Goal: Task Accomplishment & Management: Complete application form

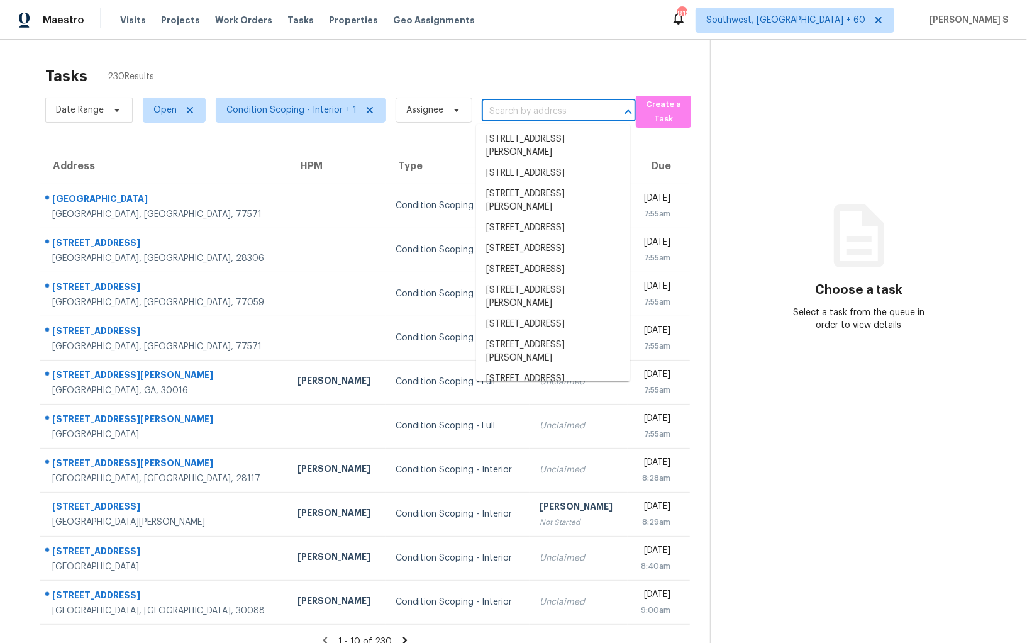
click at [507, 108] on input "text" at bounding box center [541, 112] width 119 height 20
paste input "[STREET_ADDRESS][PERSON_NAME]"
type input "[STREET_ADDRESS][PERSON_NAME]"
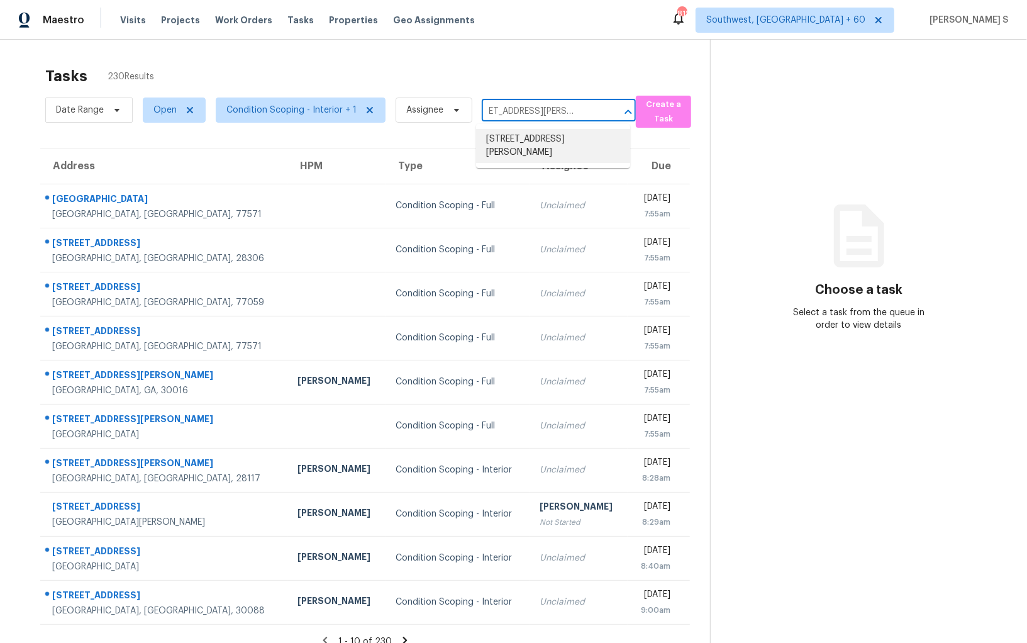
click at [513, 140] on li "[STREET_ADDRESS][PERSON_NAME]" at bounding box center [553, 146] width 154 height 34
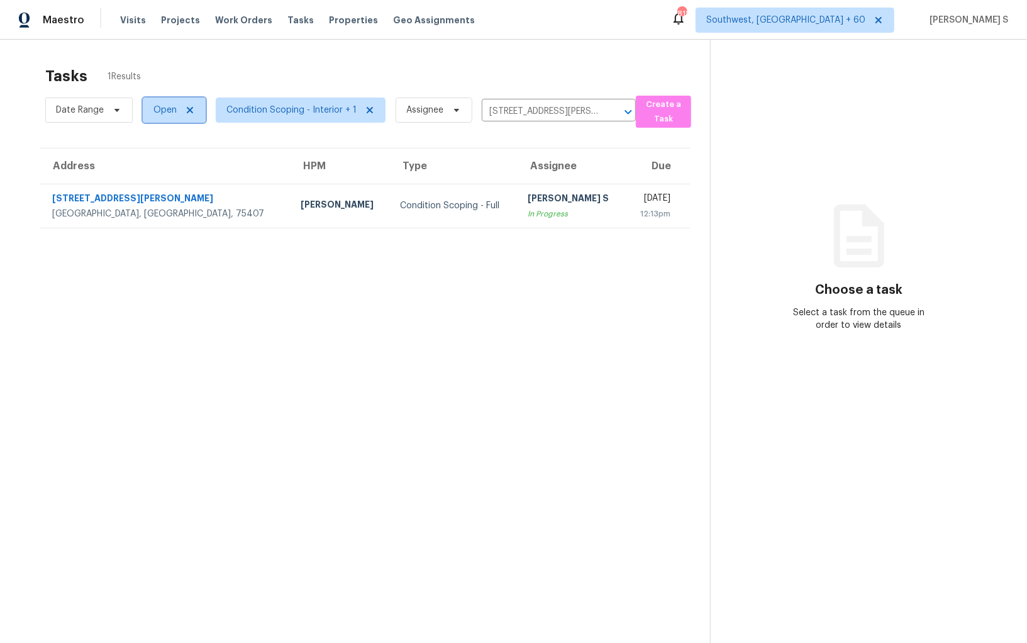
click at [168, 106] on span "Open" at bounding box center [165, 110] width 23 height 13
click at [164, 179] on label "Blocked" at bounding box center [174, 181] width 50 height 13
click at [157, 179] on input "Blocked" at bounding box center [153, 179] width 8 height 8
checkbox input "true"
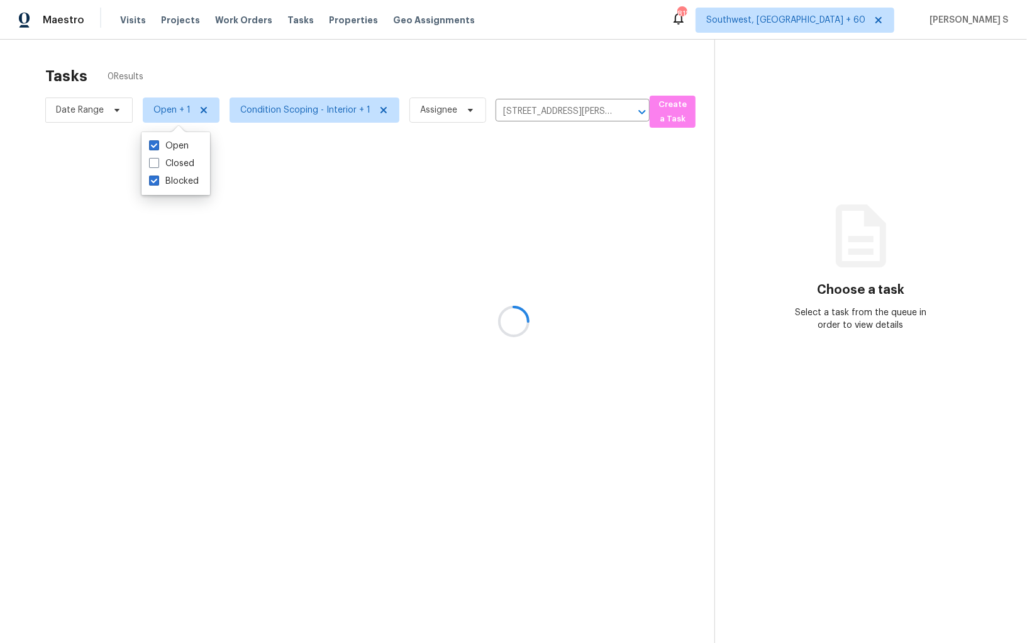
click at [362, 284] on section "Tasks 0 Results Date Range Open + 1 Condition Scoping - Interior + 1 Assignee 2…" at bounding box center [367, 371] width 695 height 623
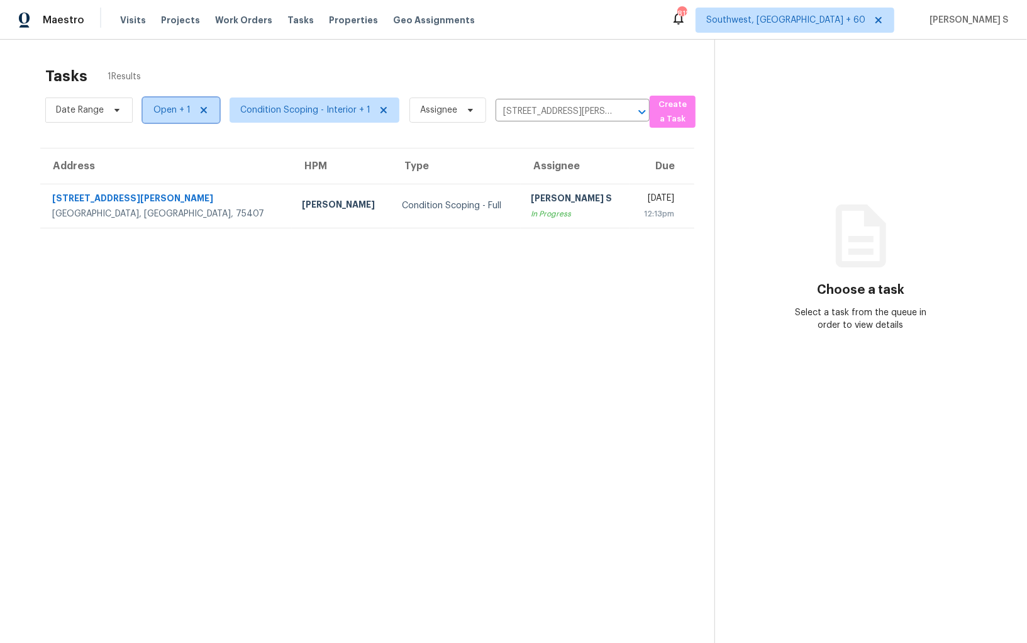
click at [170, 105] on span "Open + 1" at bounding box center [172, 110] width 37 height 13
click at [186, 181] on label "Closed" at bounding box center [171, 181] width 45 height 13
click at [157, 181] on input "Closed" at bounding box center [153, 179] width 8 height 8
checkbox input "true"
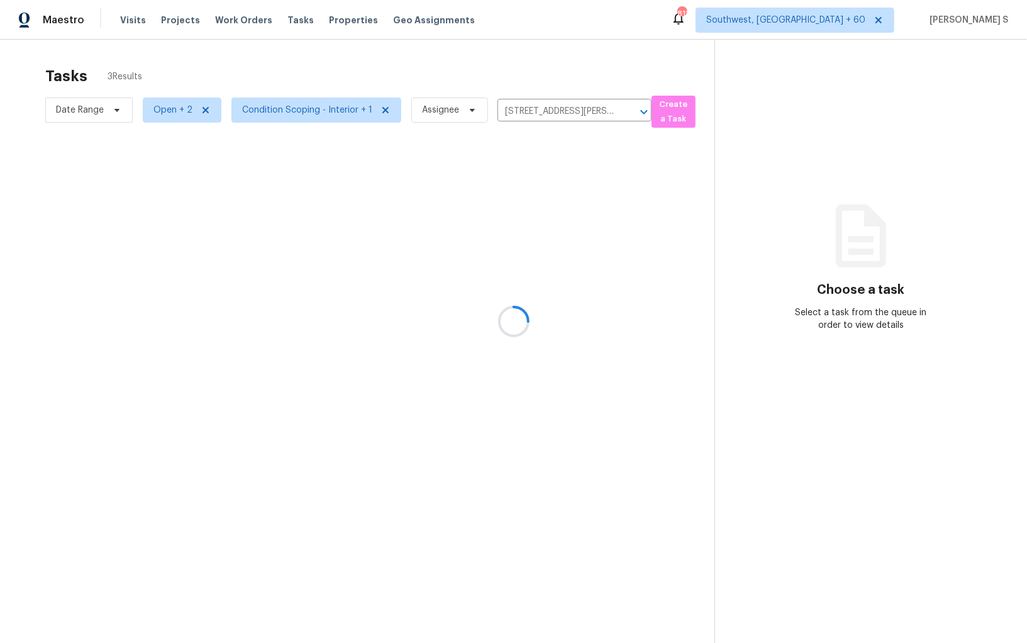
click at [393, 340] on div at bounding box center [513, 321] width 1027 height 643
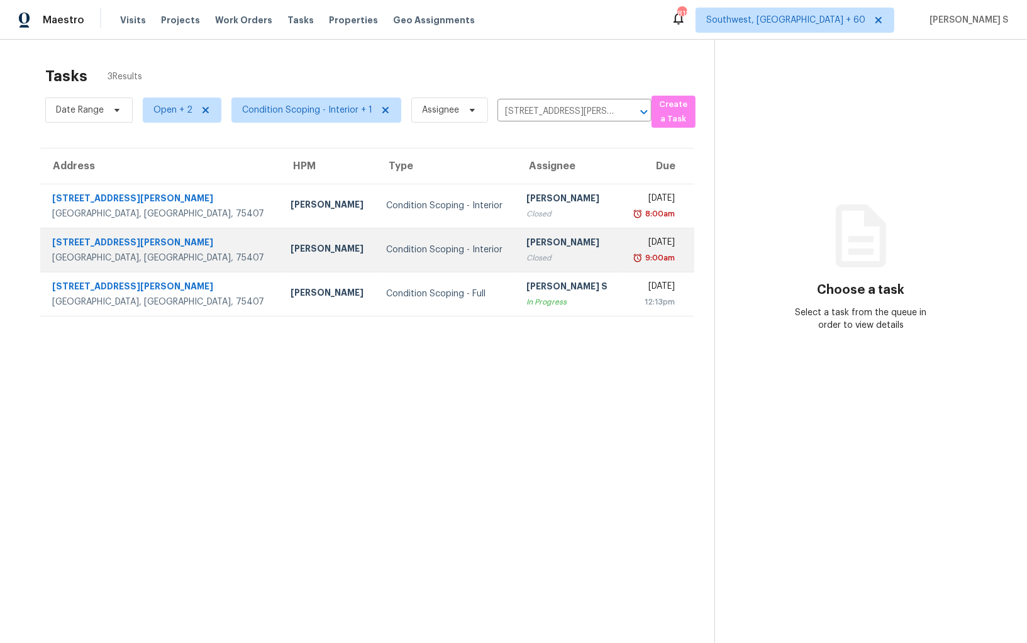
click at [527, 243] on div "Vigneshwaran B" at bounding box center [569, 244] width 84 height 16
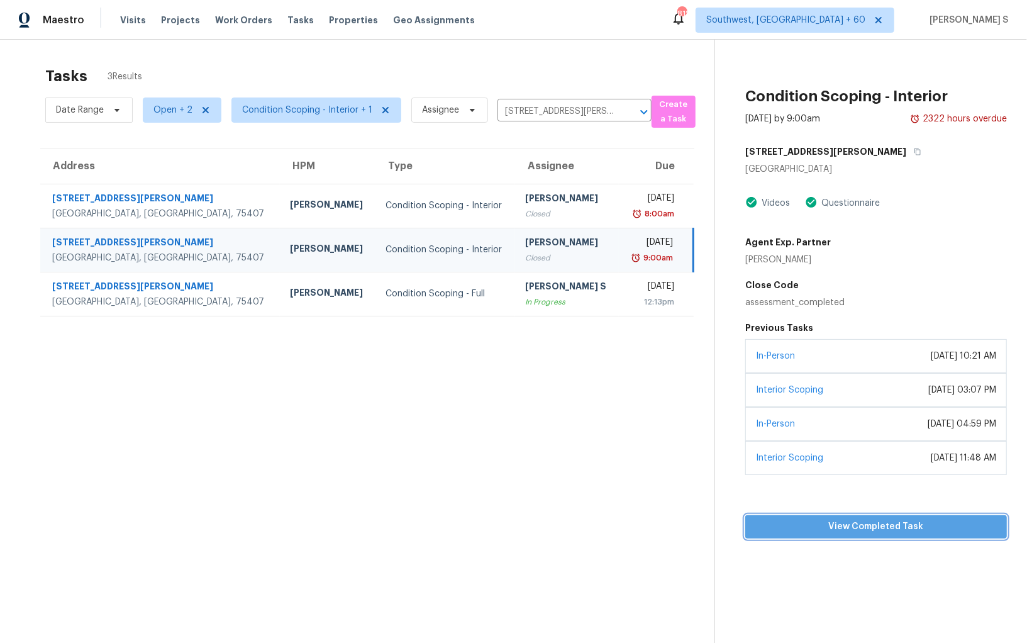
click at [825, 522] on span "View Completed Task" at bounding box center [877, 527] width 242 height 16
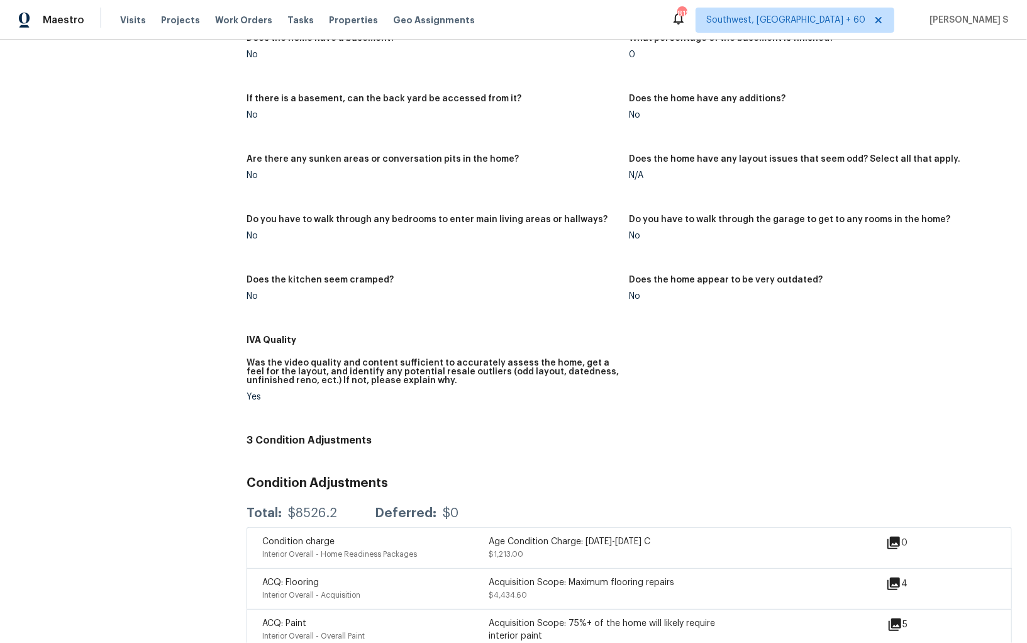
scroll to position [653, 0]
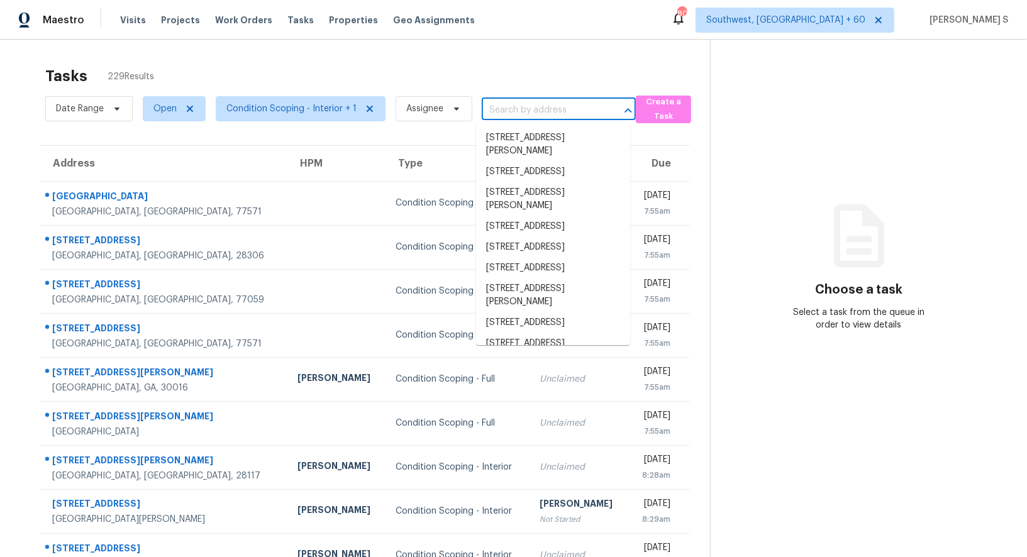
click at [544, 111] on input "text" at bounding box center [541, 111] width 119 height 20
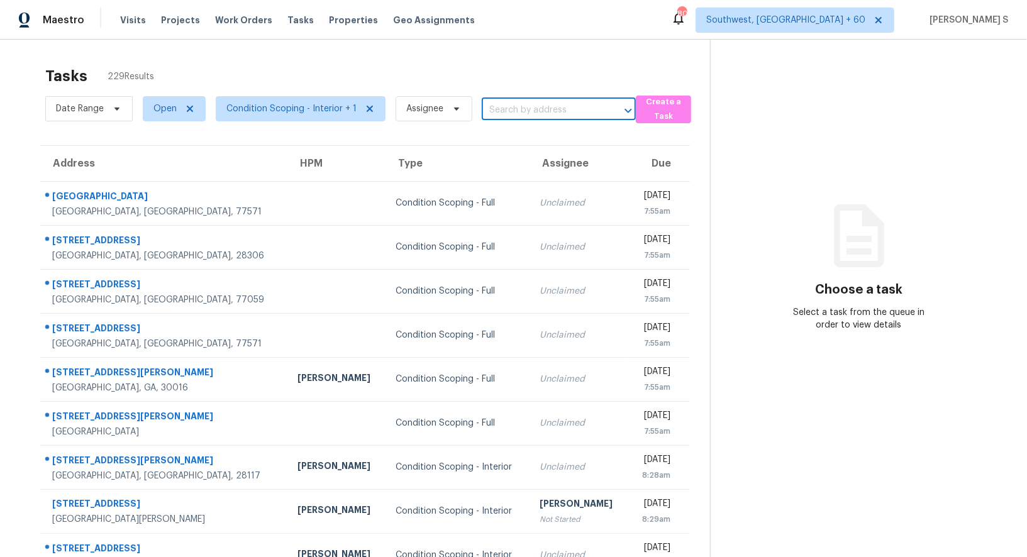
paste input "[STREET_ADDRESS][PERSON_NAME]"
type input "[STREET_ADDRESS][PERSON_NAME]"
click at [529, 135] on li "[STREET_ADDRESS][PERSON_NAME]" at bounding box center [553, 145] width 154 height 34
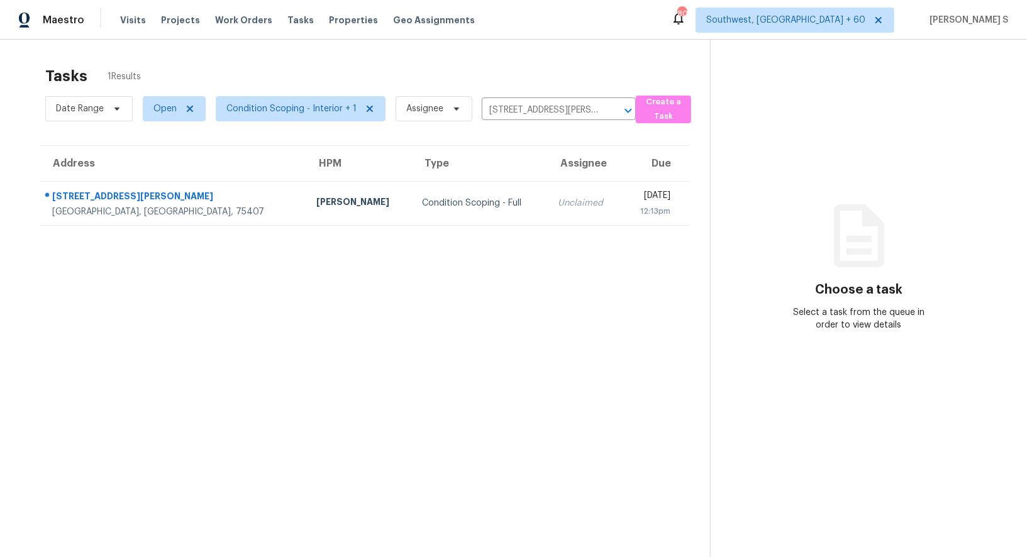
click at [548, 179] on th "Assignee" at bounding box center [585, 163] width 74 height 35
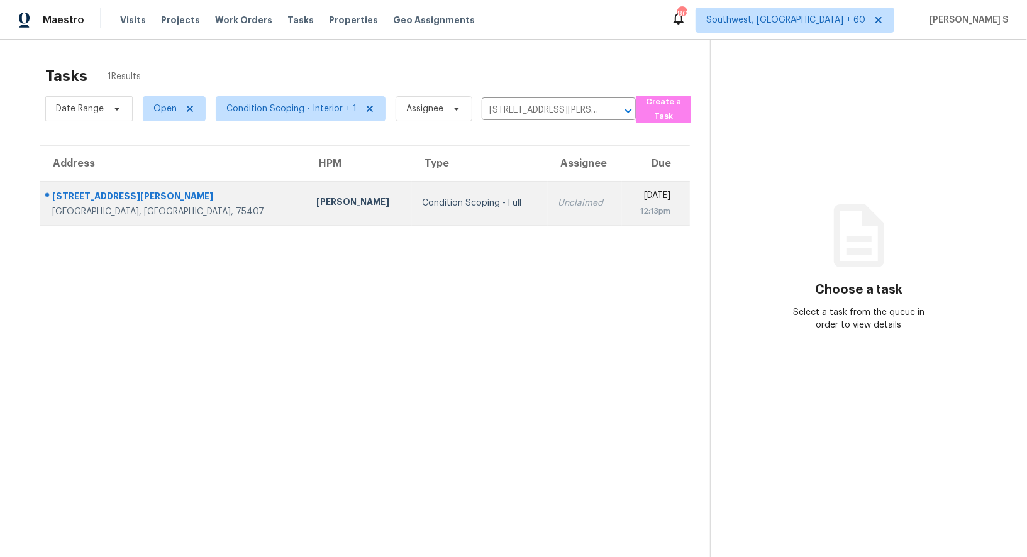
click at [548, 217] on td "Unclaimed" at bounding box center [585, 203] width 74 height 44
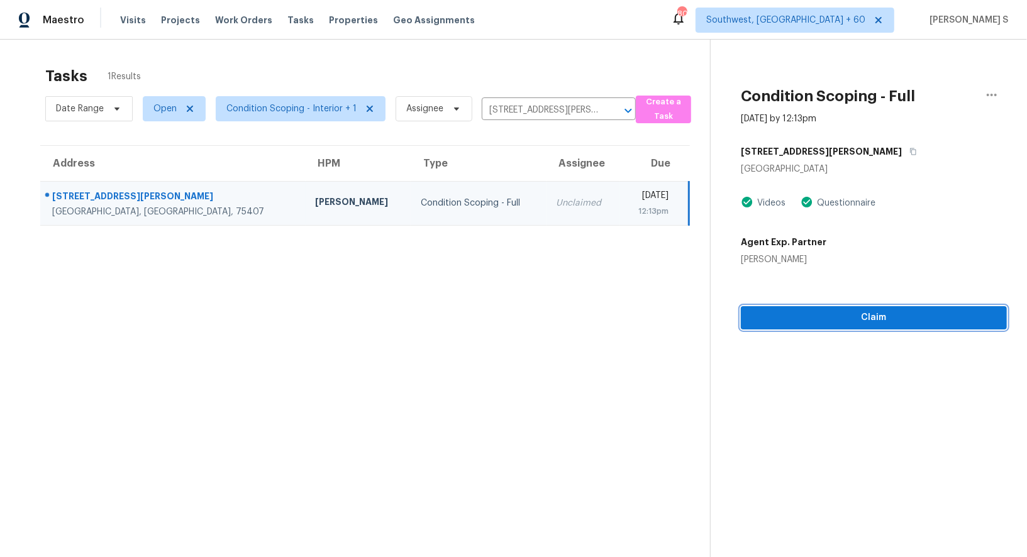
click at [818, 316] on span "Claim" at bounding box center [874, 318] width 246 height 16
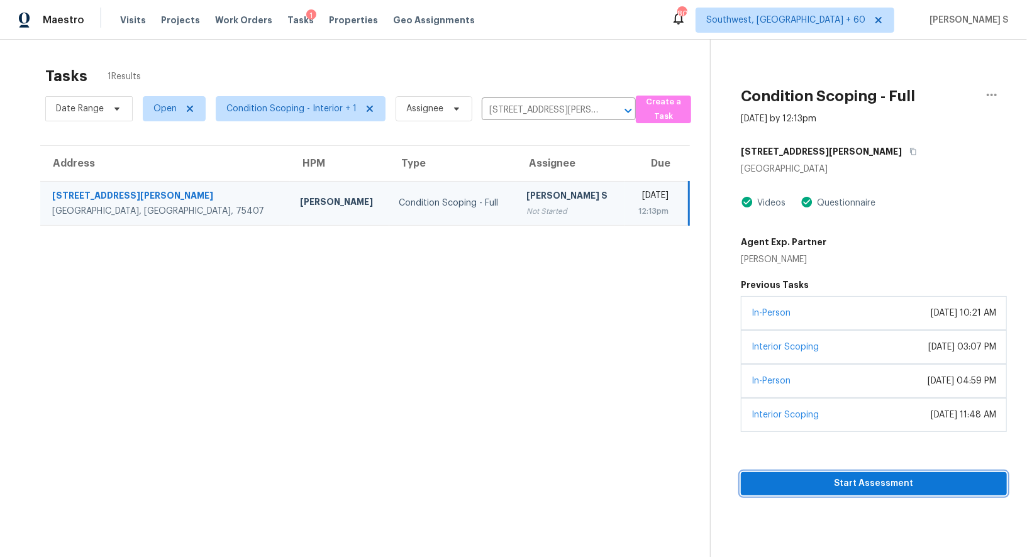
click at [856, 483] on span "Start Assessment" at bounding box center [874, 484] width 246 height 16
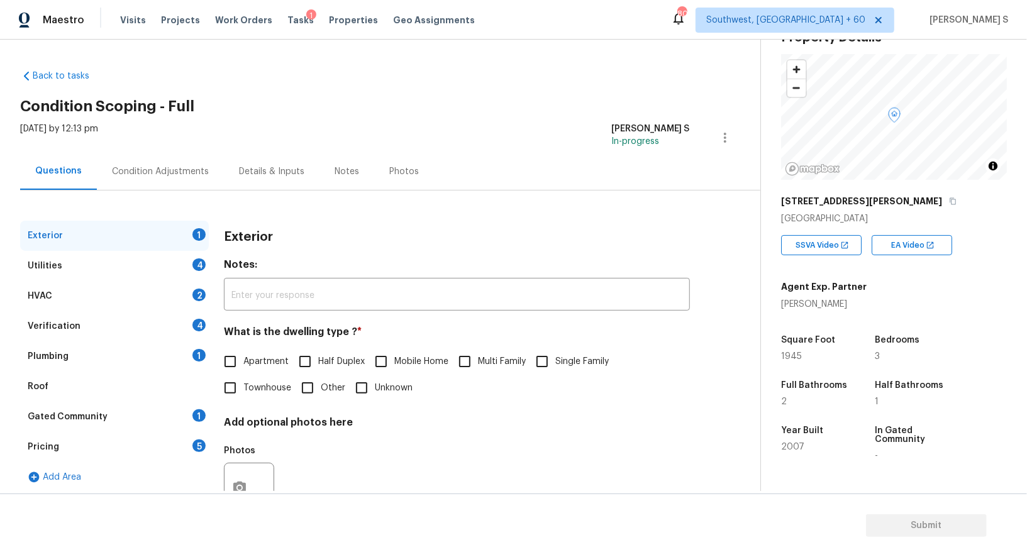
scroll to position [63, 0]
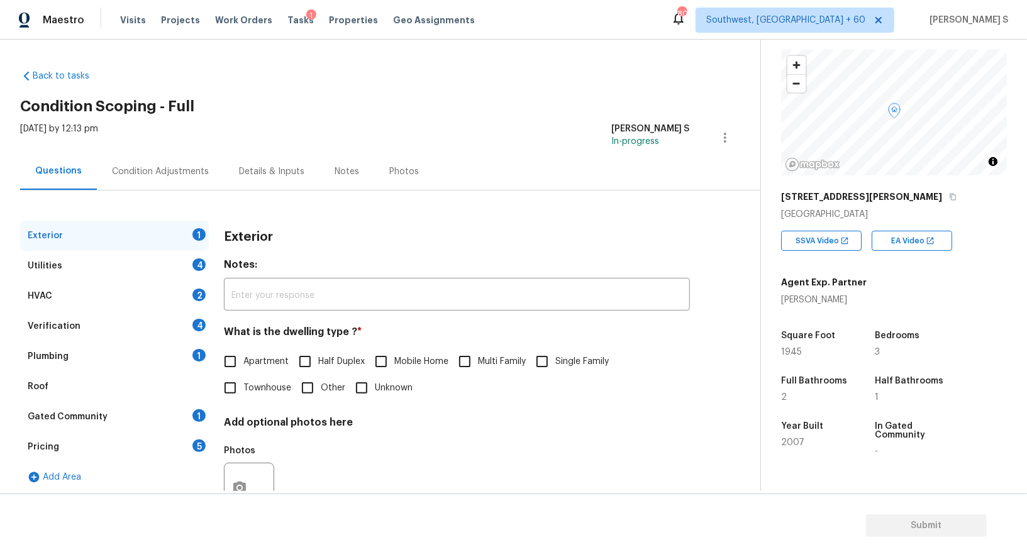
click at [569, 358] on span "Single Family" at bounding box center [582, 361] width 53 height 13
click at [556, 358] on input "Single Family" at bounding box center [542, 362] width 26 height 26
checkbox input "true"
click at [189, 262] on div "Utilities 4" at bounding box center [114, 266] width 189 height 30
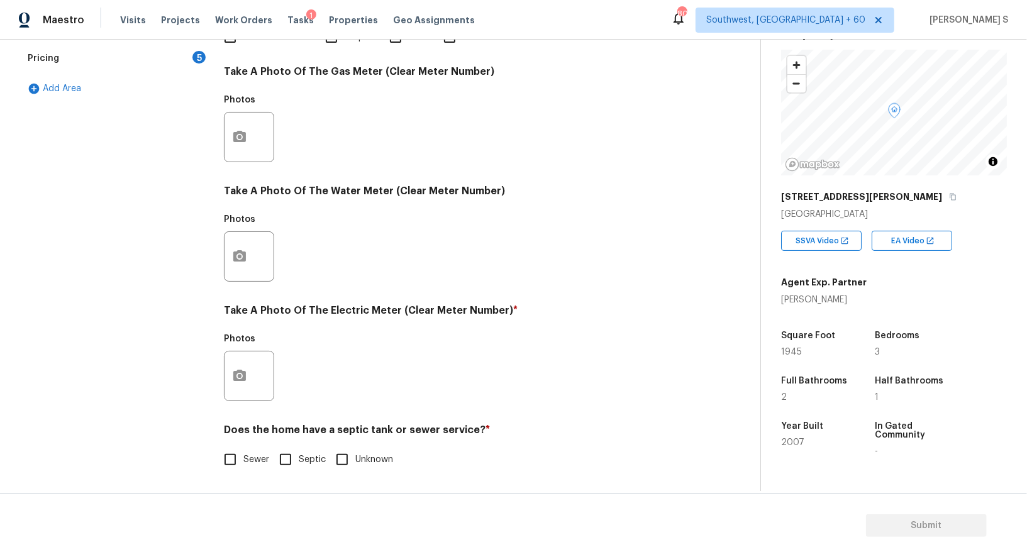
scroll to position [0, 0]
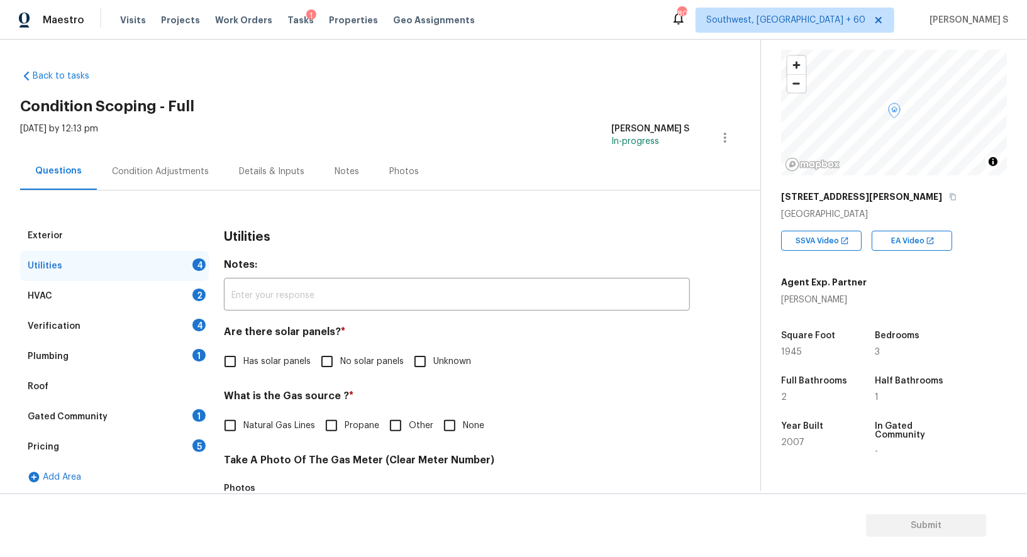
click at [333, 367] on input "No solar panels" at bounding box center [327, 362] width 26 height 26
checkbox input "true"
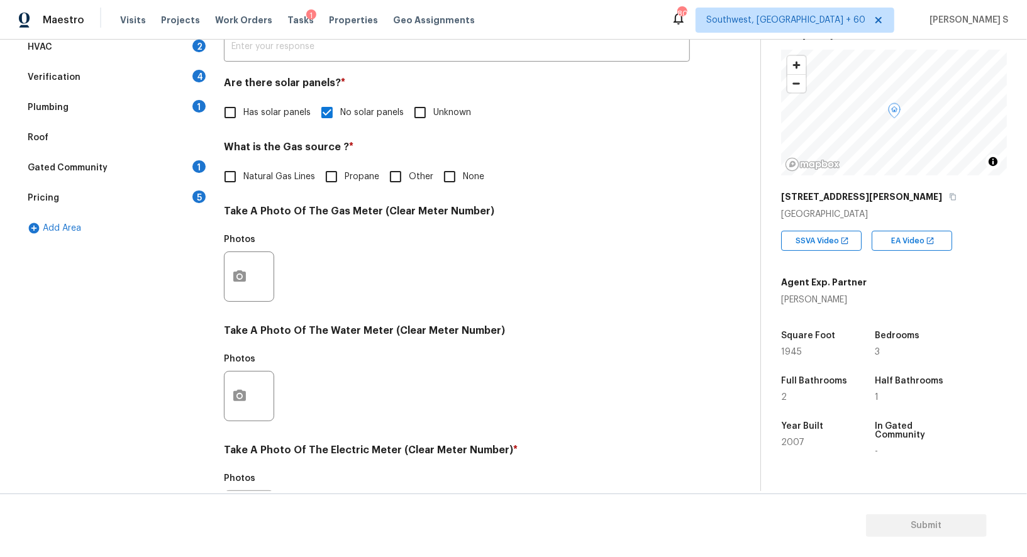
scroll to position [389, 0]
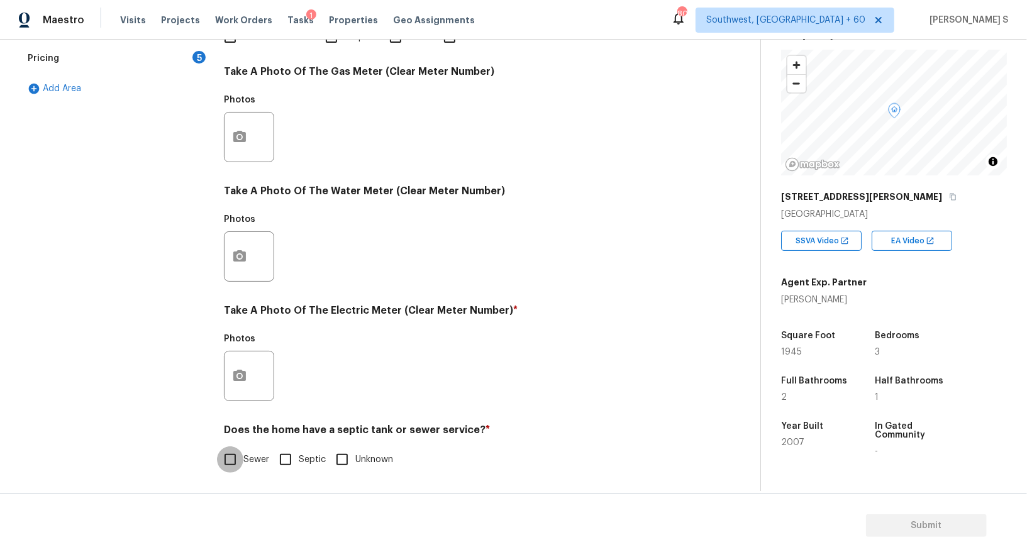
click at [241, 457] on input "Sewer" at bounding box center [230, 460] width 26 height 26
checkbox input "true"
click at [243, 367] on button "button" at bounding box center [240, 376] width 30 height 49
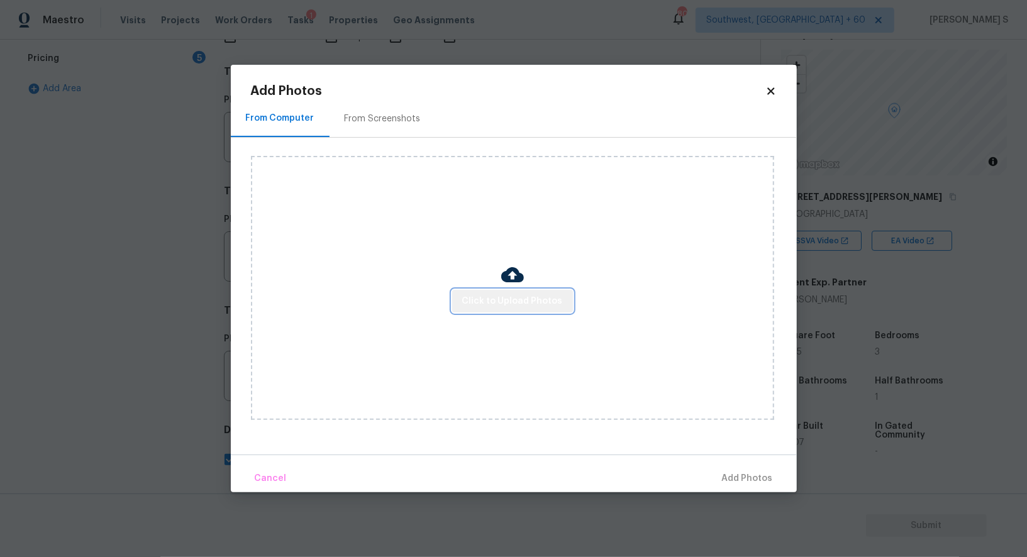
click at [541, 305] on span "Click to Upload Photos" at bounding box center [512, 302] width 101 height 16
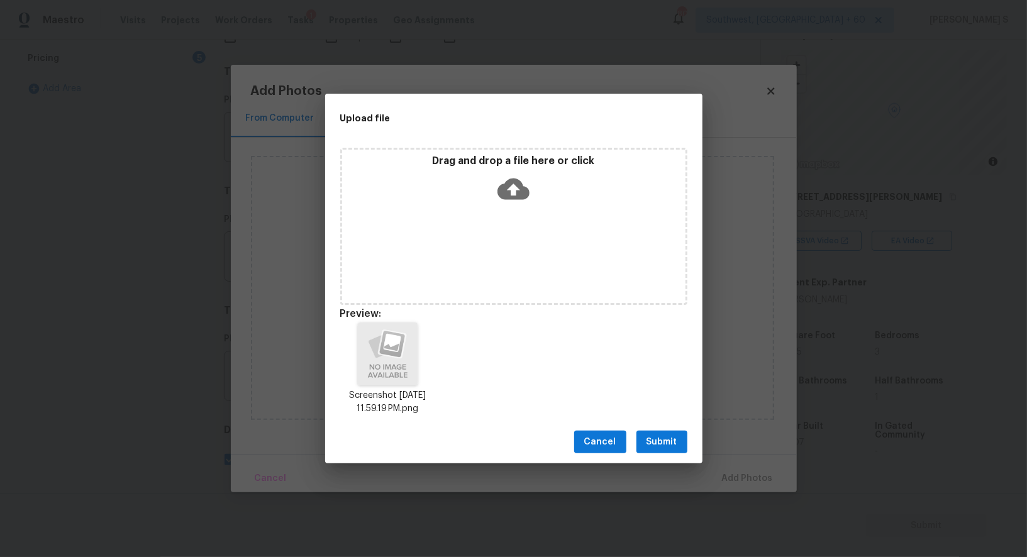
click at [685, 442] on button "Submit" at bounding box center [662, 442] width 51 height 23
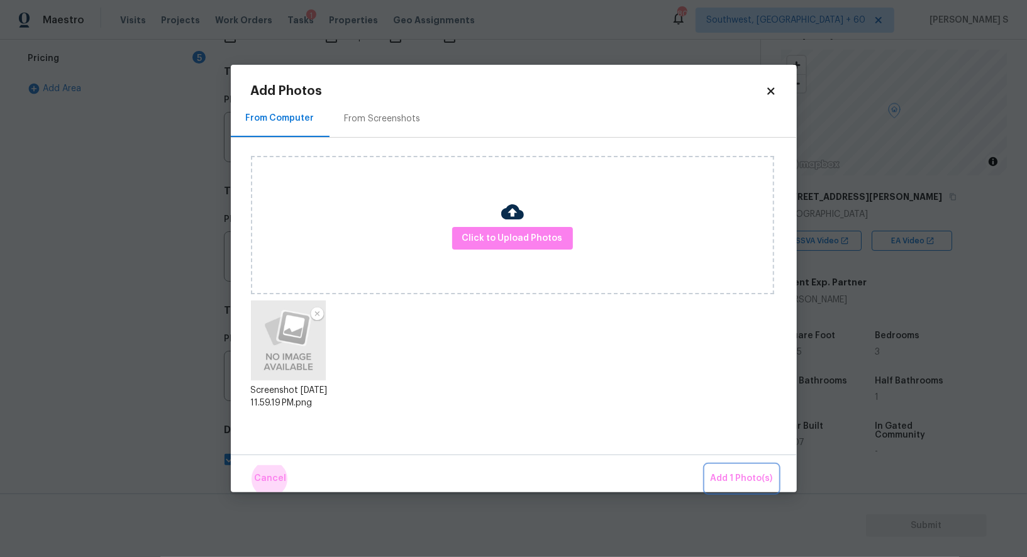
click at [706, 466] on button "Add 1 Photo(s)" at bounding box center [742, 479] width 72 height 27
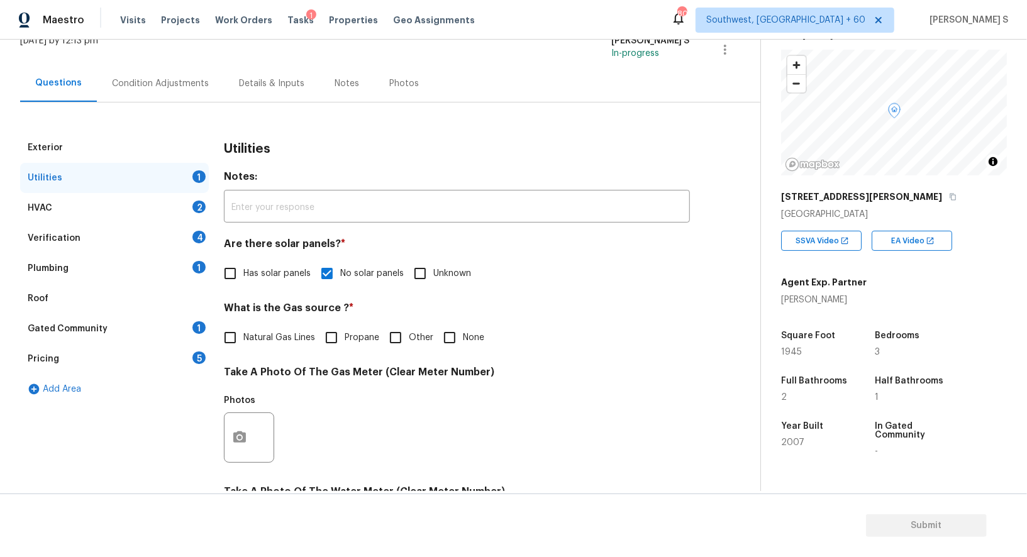
scroll to position [0, 0]
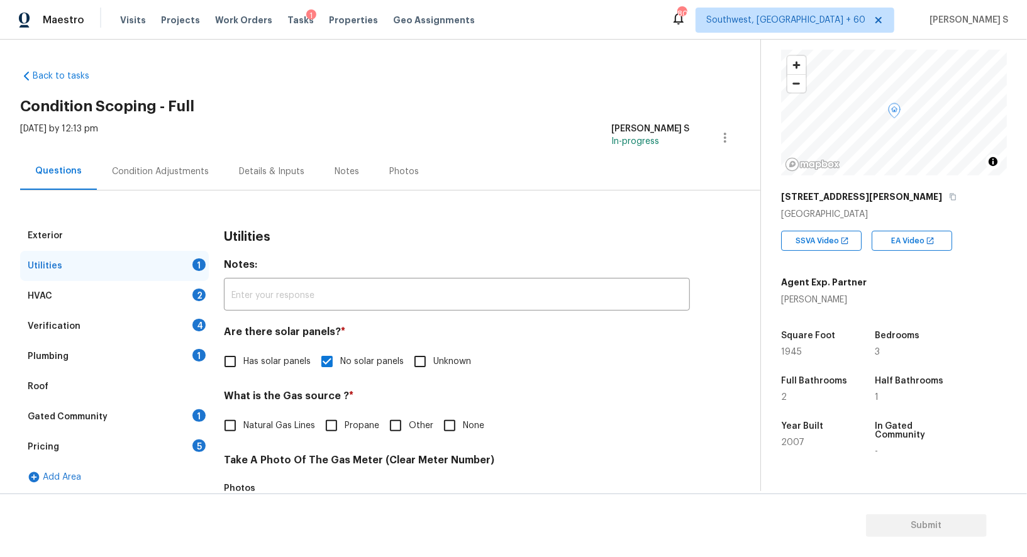
click at [202, 326] on div "4" at bounding box center [199, 325] width 13 height 13
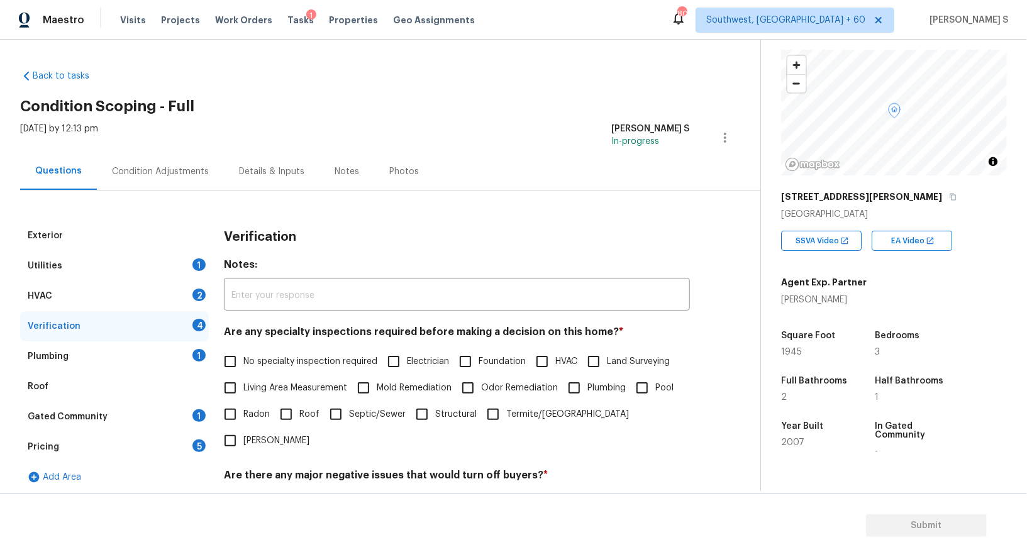
click at [241, 363] on input "No specialty inspection required" at bounding box center [230, 362] width 26 height 26
checkbox input "true"
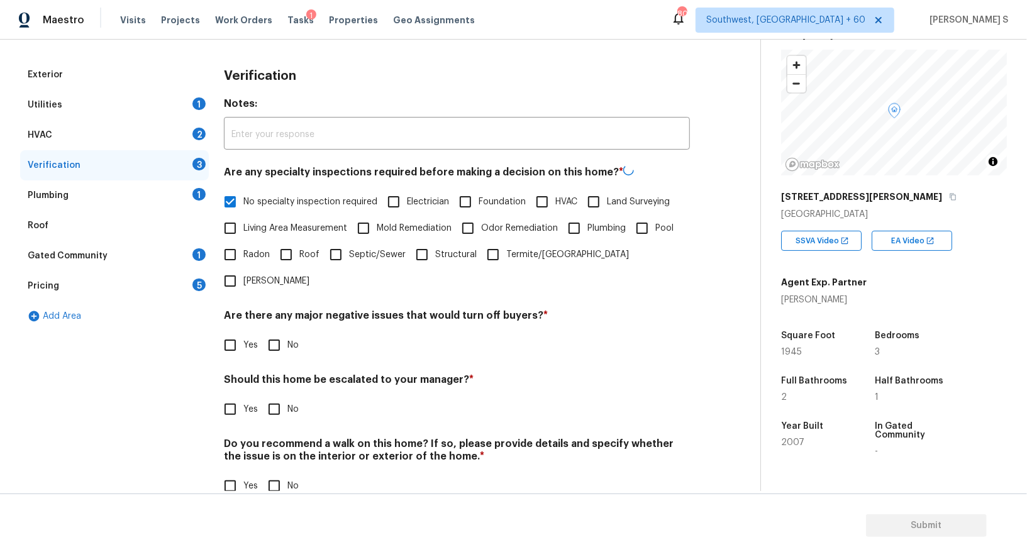
scroll to position [160, 0]
click at [278, 332] on input "No" at bounding box center [274, 345] width 26 height 26
checkbox input "true"
click at [265, 474] on input "No" at bounding box center [274, 487] width 26 height 26
checkbox input "true"
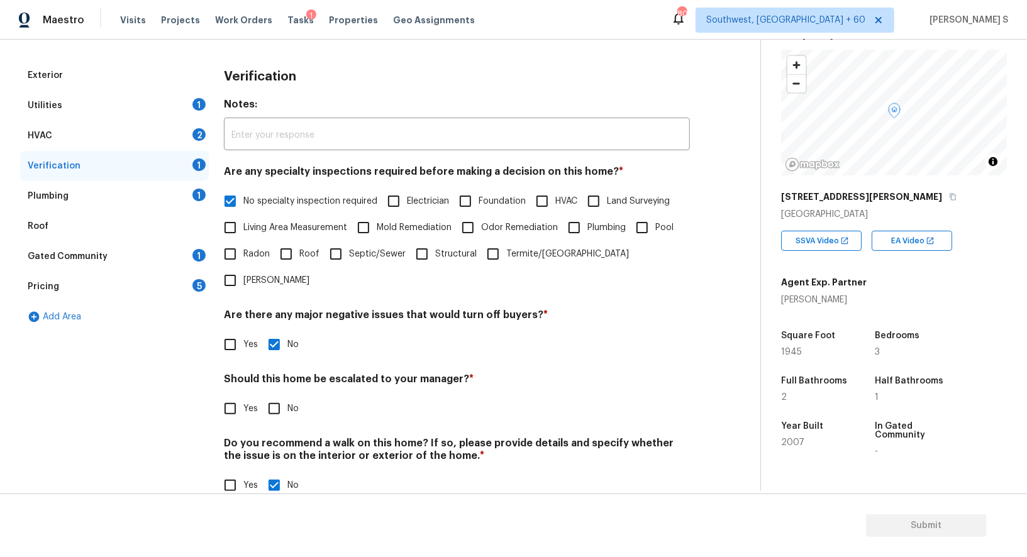
click at [238, 396] on input "Yes" at bounding box center [230, 409] width 26 height 26
checkbox input "true"
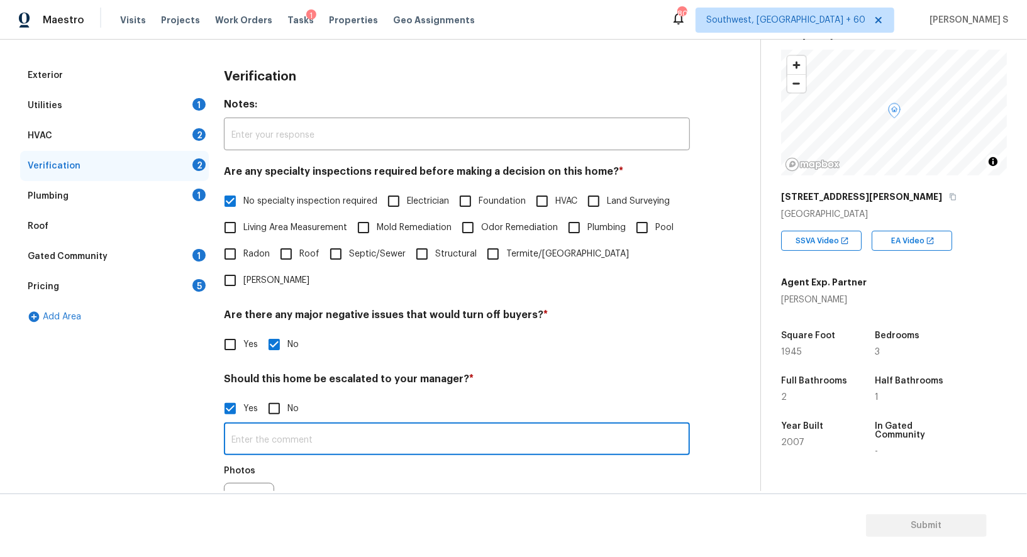
click at [281, 426] on input "text" at bounding box center [457, 441] width 466 height 30
type input "ALA property."
click at [303, 459] on div "Photos" at bounding box center [457, 500] width 466 height 82
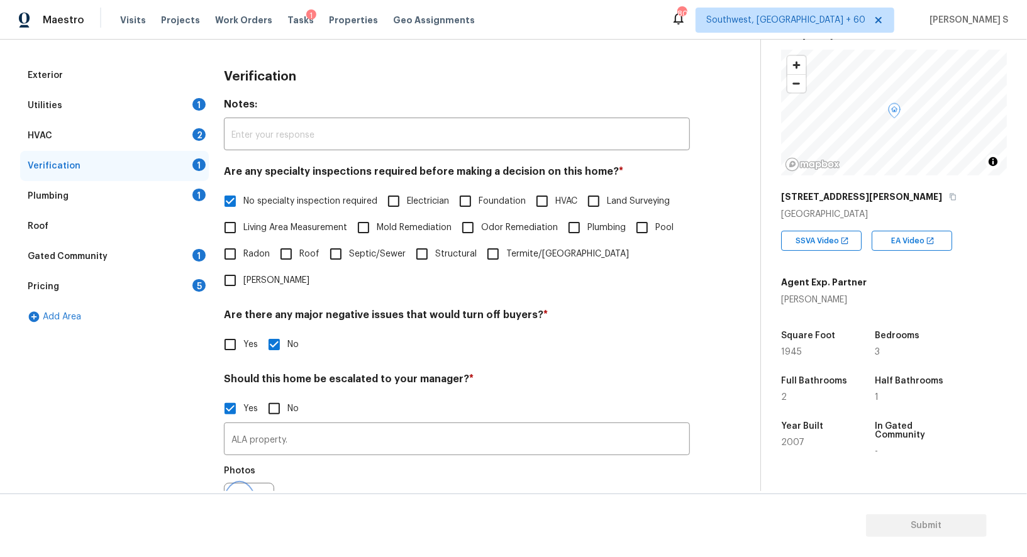
click at [254, 486] on button "button" at bounding box center [240, 508] width 30 height 49
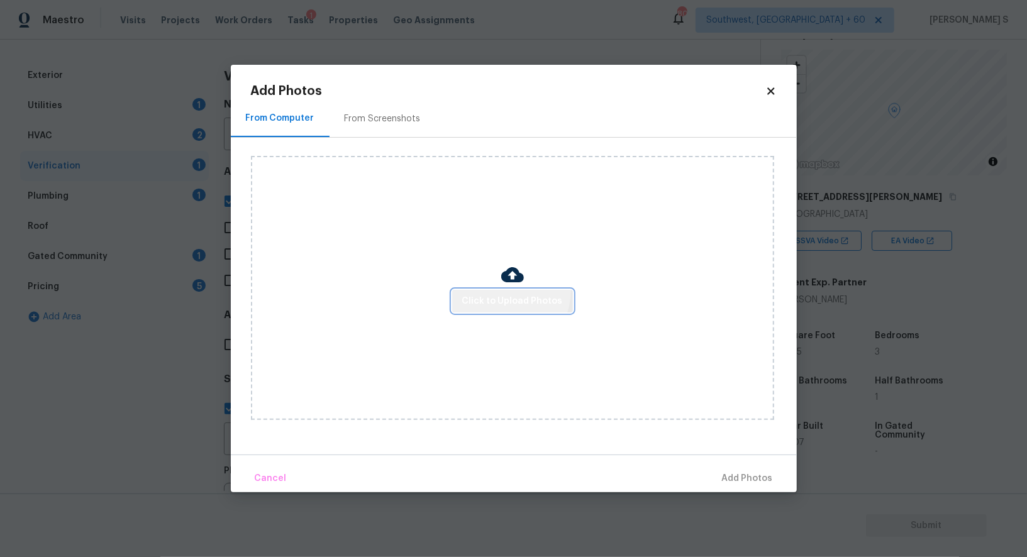
click at [500, 291] on button "Click to Upload Photos" at bounding box center [512, 301] width 121 height 23
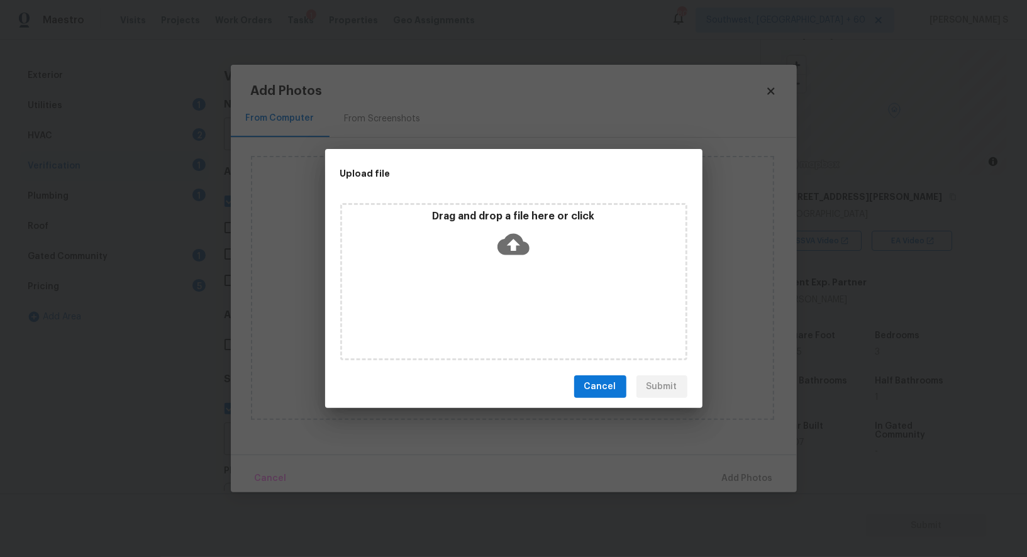
click at [500, 291] on div "Drag and drop a file here or click" at bounding box center [513, 281] width 347 height 157
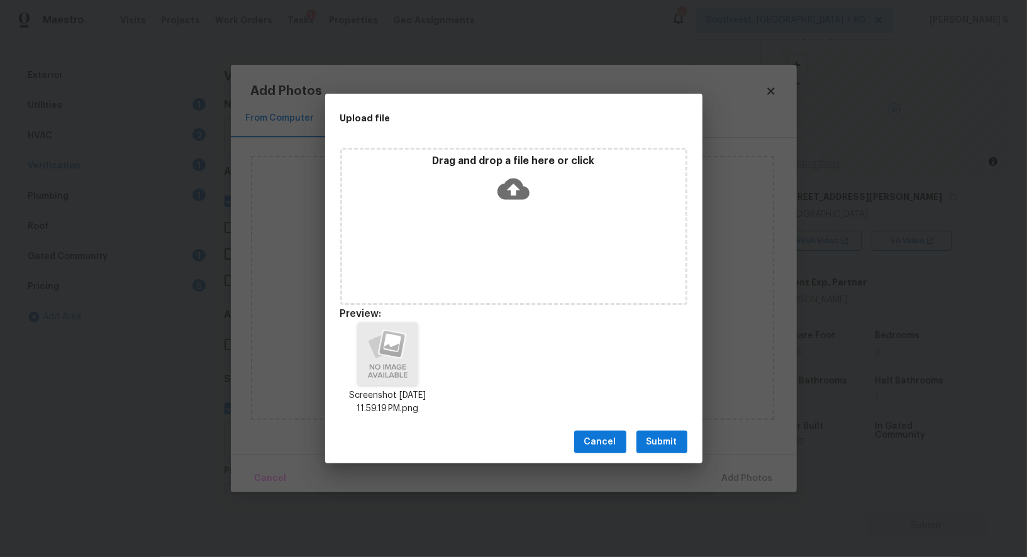
click at [677, 439] on button "Submit" at bounding box center [662, 442] width 51 height 23
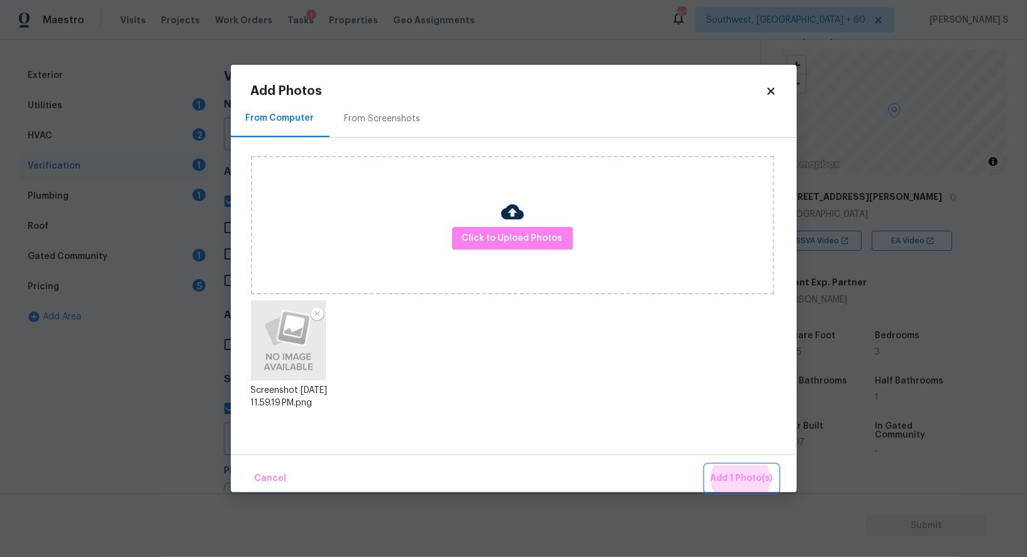
click at [706, 466] on button "Add 1 Photo(s)" at bounding box center [742, 479] width 72 height 27
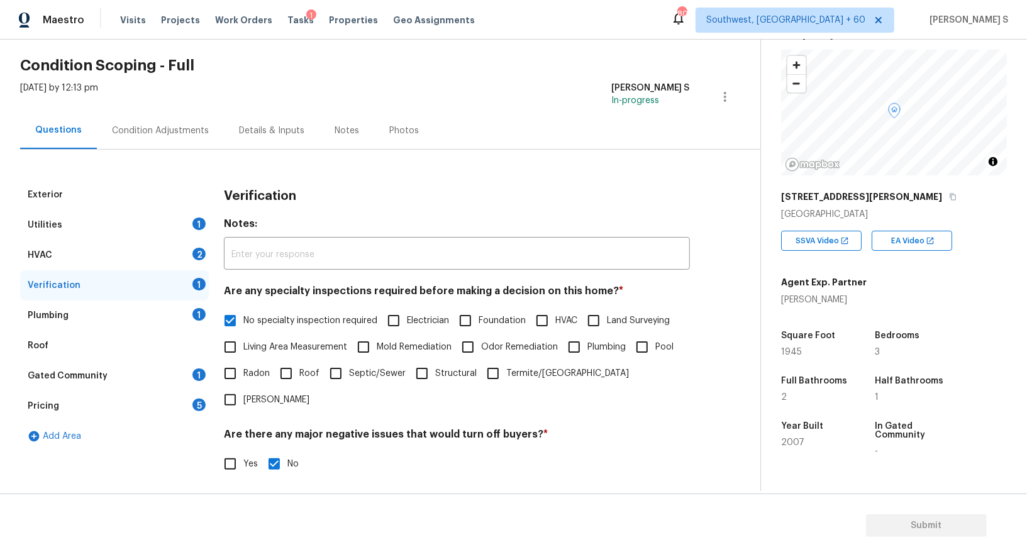
scroll to position [0, 0]
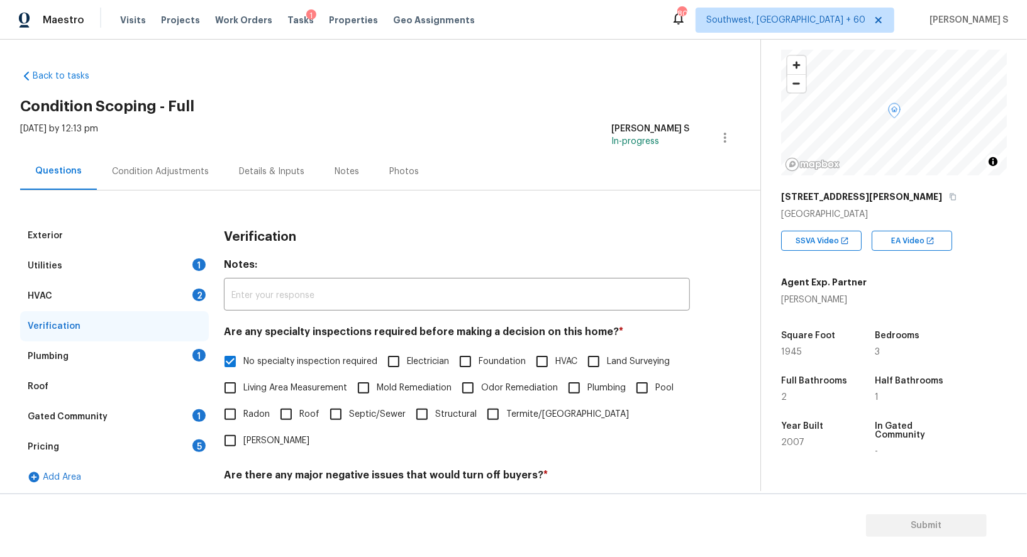
click at [194, 296] on div "2" at bounding box center [199, 295] width 13 height 13
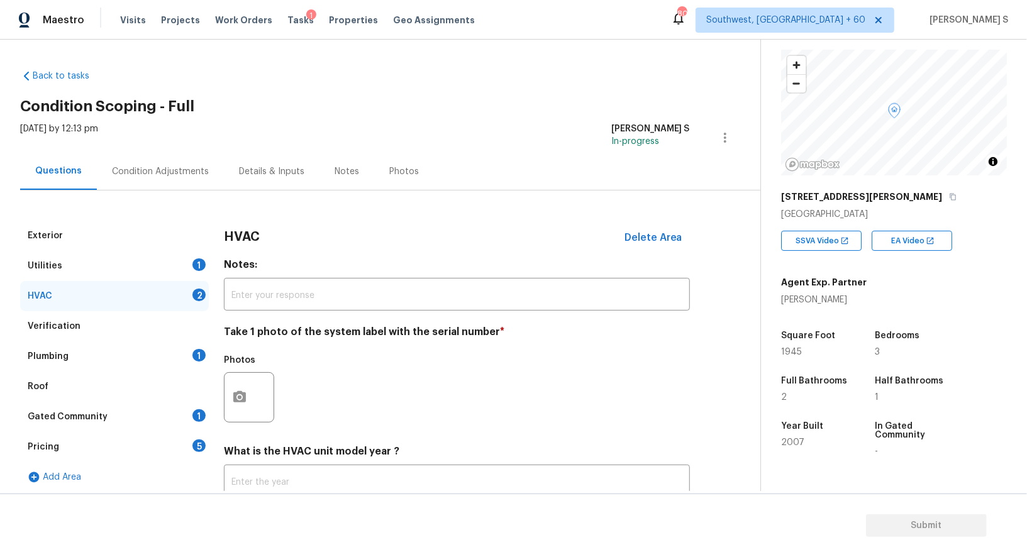
scroll to position [89, 0]
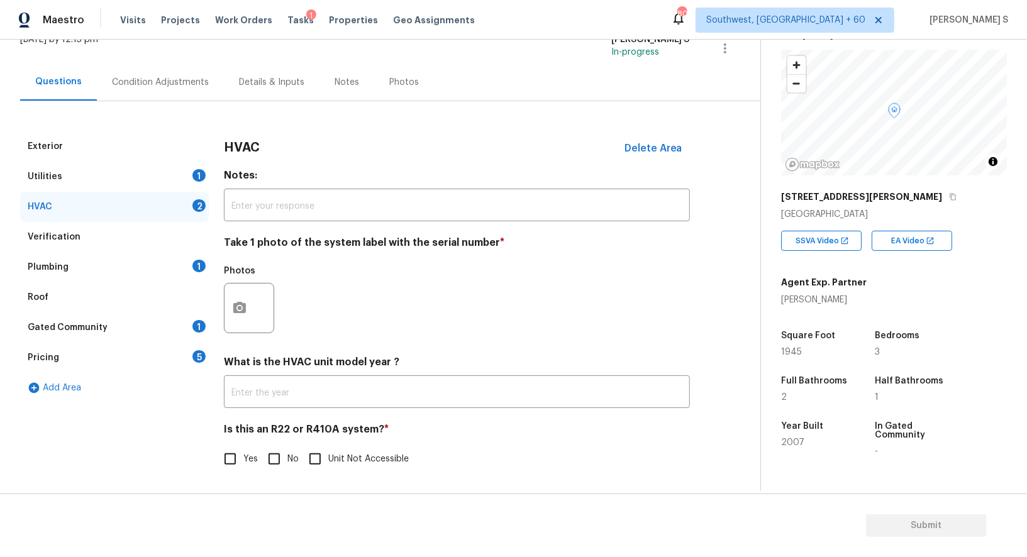
drag, startPoint x: 250, startPoint y: 335, endPoint x: 250, endPoint y: 324, distance: 10.7
click at [250, 333] on div "Photos" at bounding box center [250, 300] width 53 height 82
click at [250, 323] on button "button" at bounding box center [240, 308] width 30 height 49
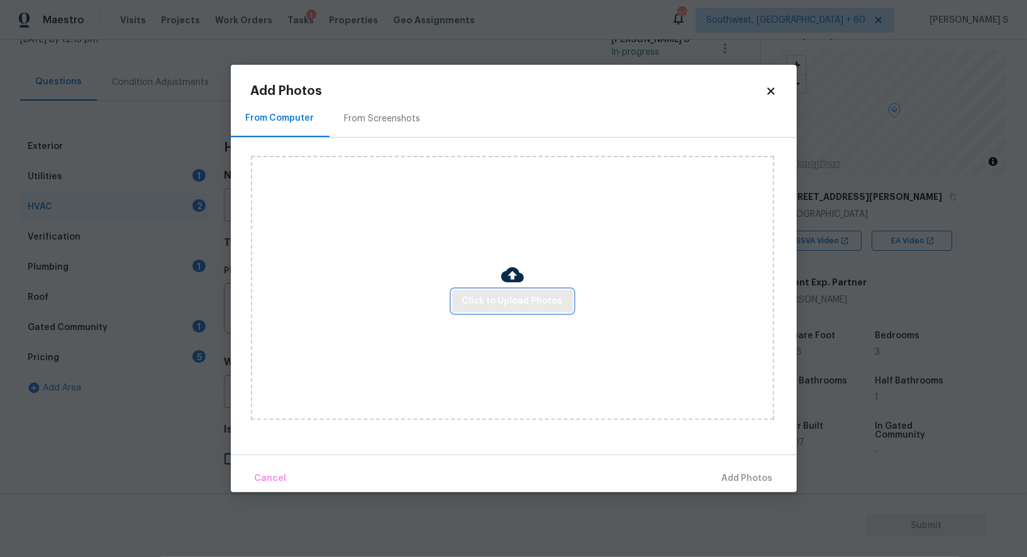
click at [508, 299] on span "Click to Upload Photos" at bounding box center [512, 302] width 101 height 16
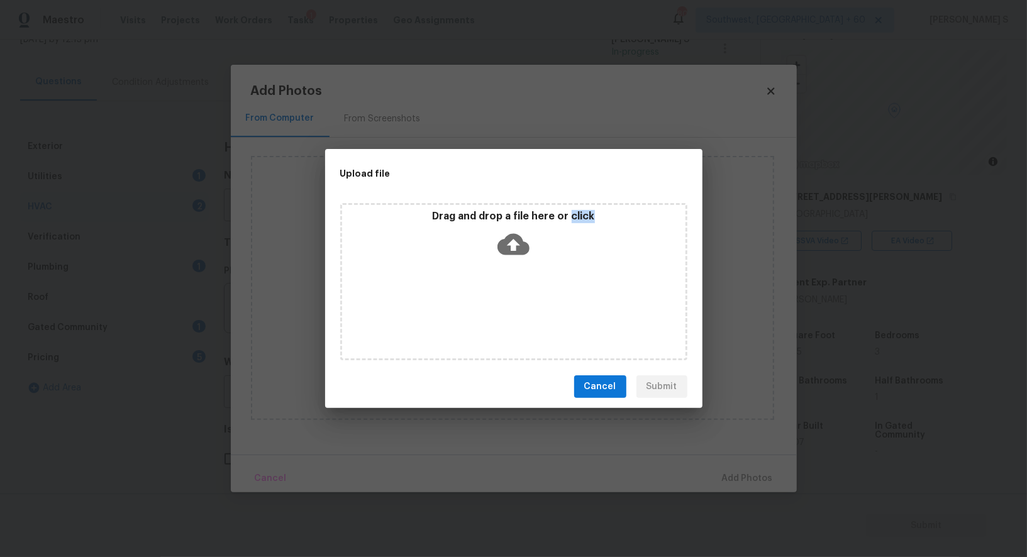
click at [508, 299] on div "Drag and drop a file here or click" at bounding box center [513, 281] width 347 height 157
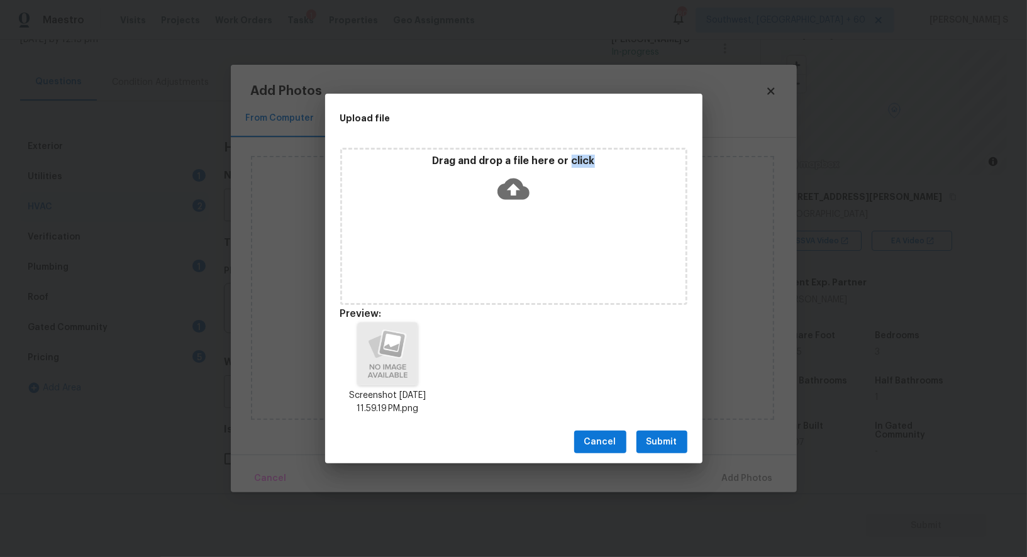
click at [658, 437] on span "Submit" at bounding box center [662, 443] width 31 height 16
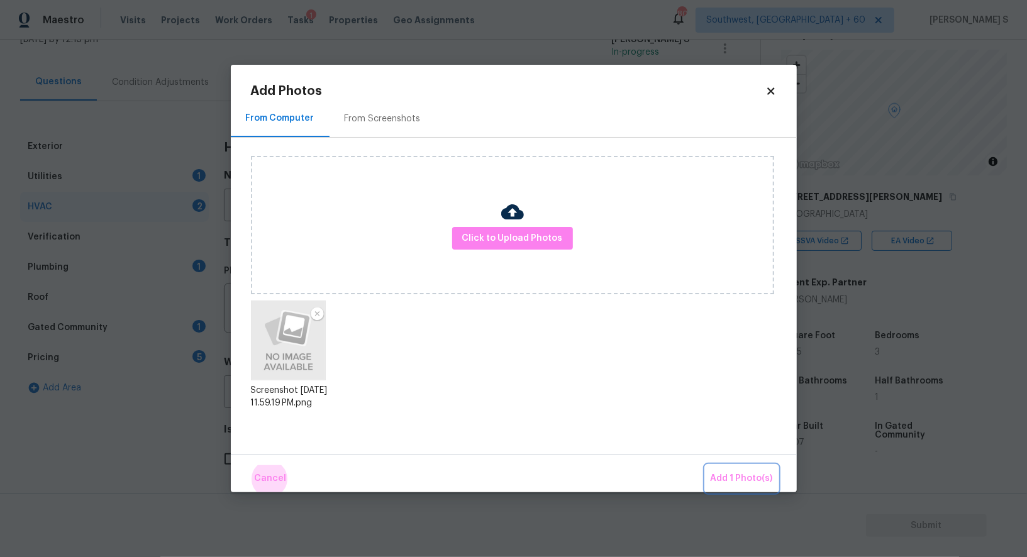
click at [706, 466] on button "Add 1 Photo(s)" at bounding box center [742, 479] width 72 height 27
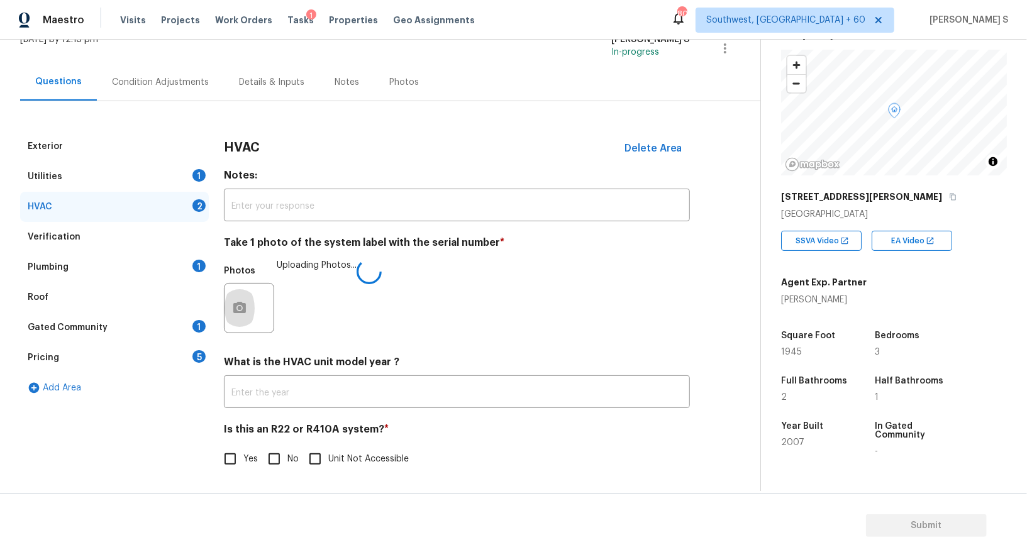
click at [288, 453] on span "No" at bounding box center [293, 459] width 11 height 13
click at [288, 453] on input "No" at bounding box center [274, 459] width 26 height 26
checkbox input "true"
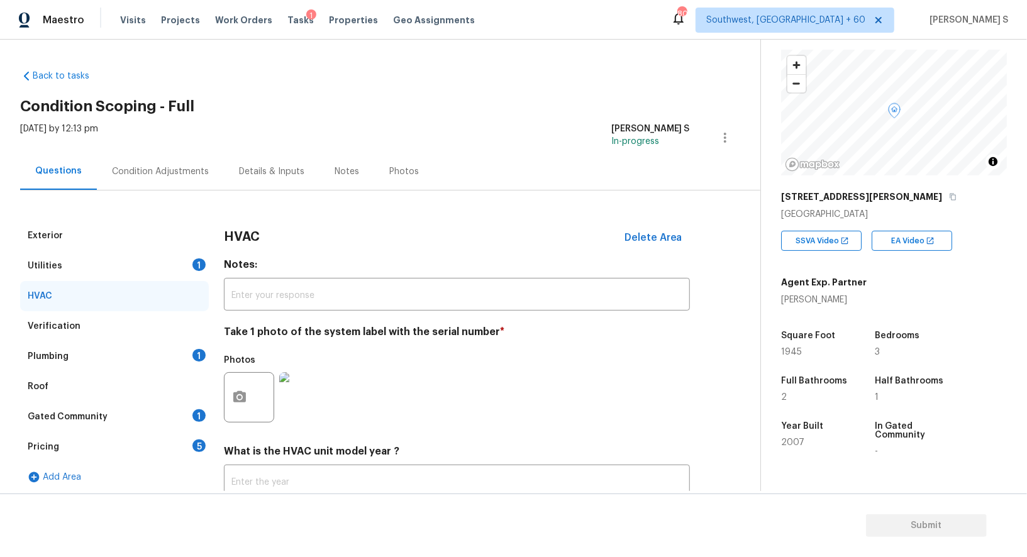
click at [64, 270] on div "Utilities 1" at bounding box center [114, 266] width 189 height 30
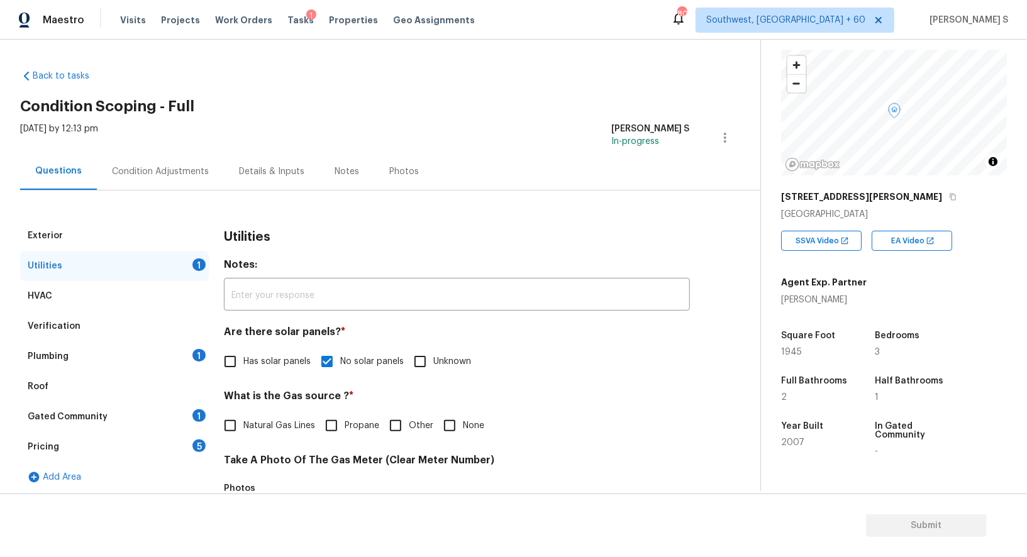
click at [64, 270] on div "Utilities 1" at bounding box center [114, 266] width 189 height 30
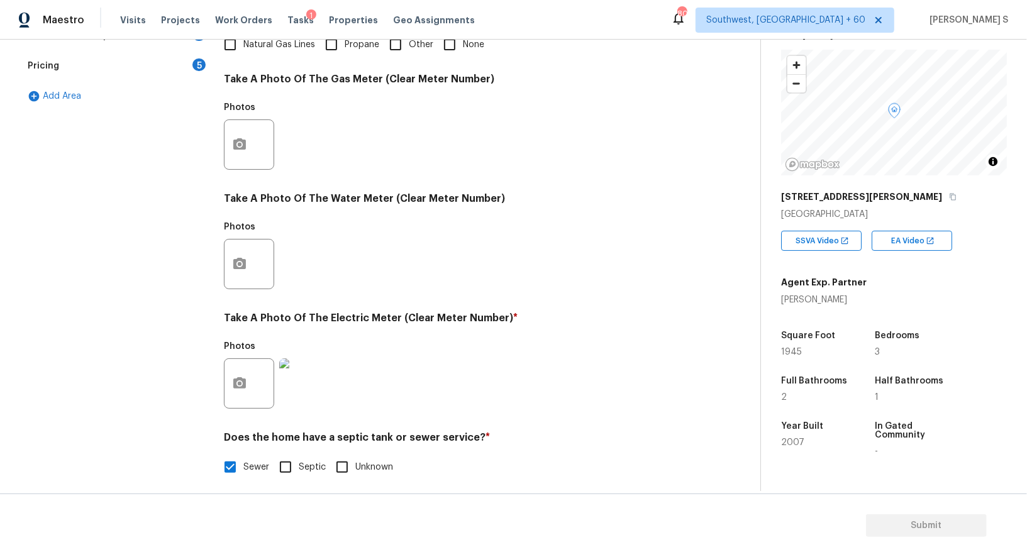
scroll to position [116, 0]
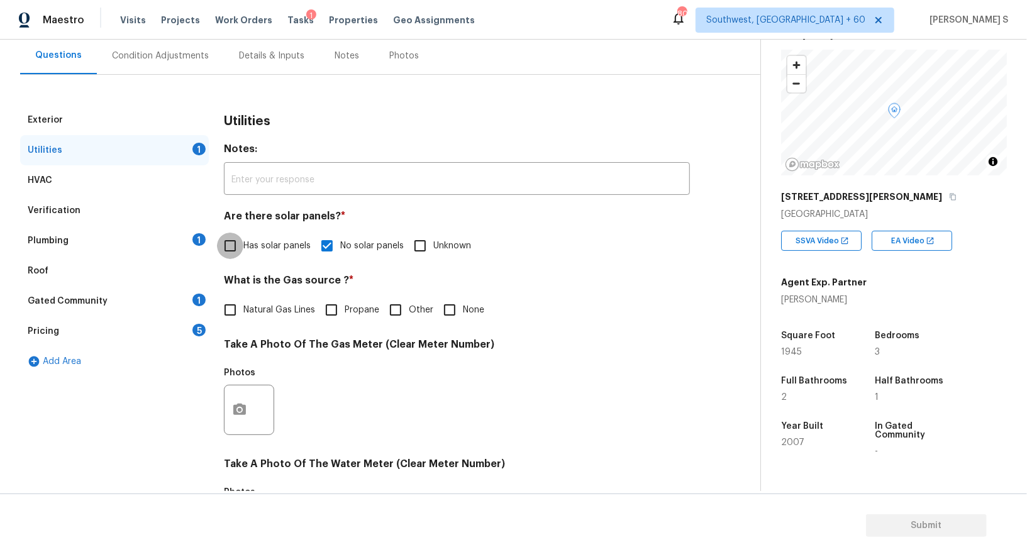
click at [218, 249] on input "Has solar panels" at bounding box center [230, 246] width 26 height 26
checkbox input "true"
checkbox input "false"
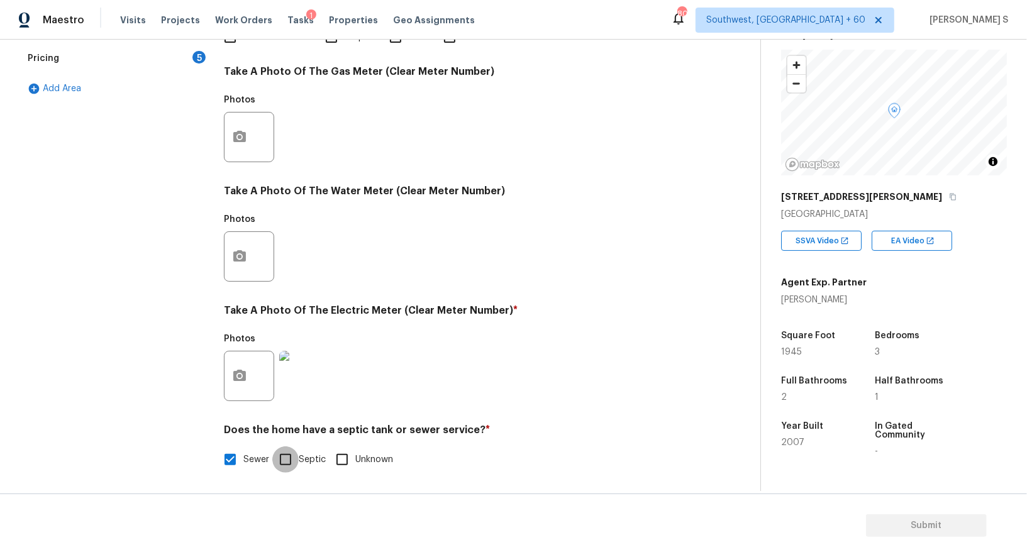
click at [291, 466] on input "Septic" at bounding box center [285, 460] width 26 height 26
checkbox input "true"
checkbox input "false"
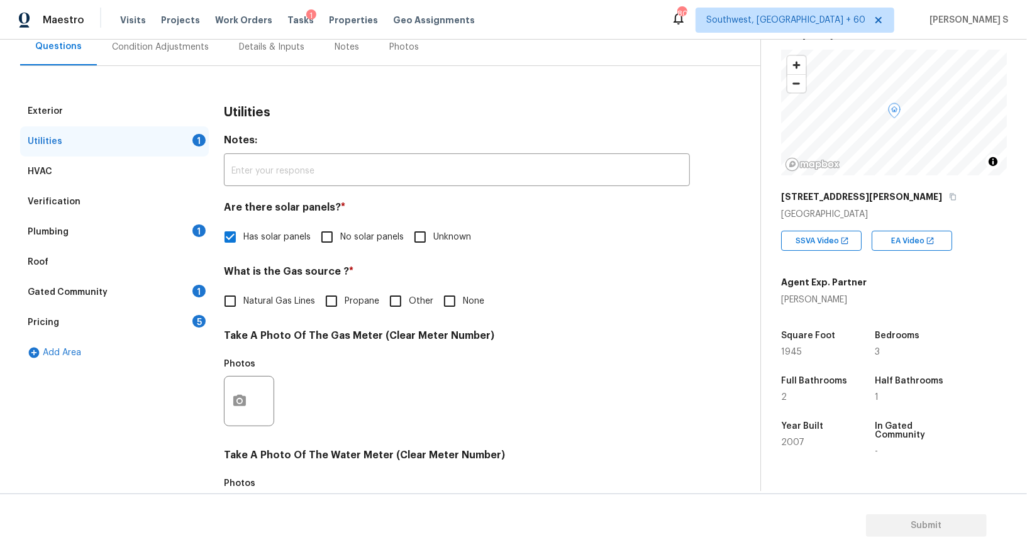
click at [195, 236] on div "Plumbing 1" at bounding box center [114, 232] width 189 height 30
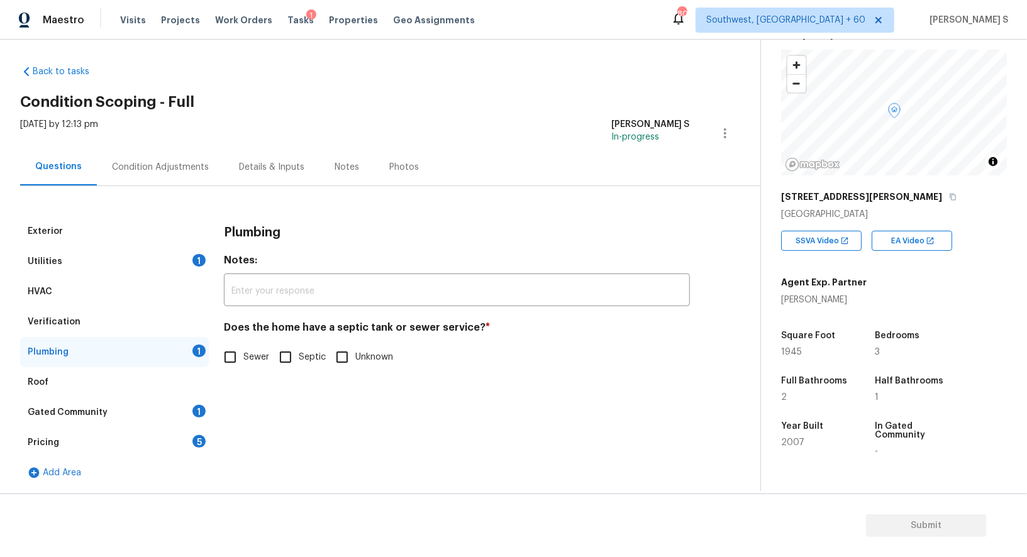
click at [287, 359] on input "Septic" at bounding box center [285, 357] width 26 height 26
checkbox input "true"
click at [201, 396] on div "Roof" at bounding box center [114, 382] width 189 height 30
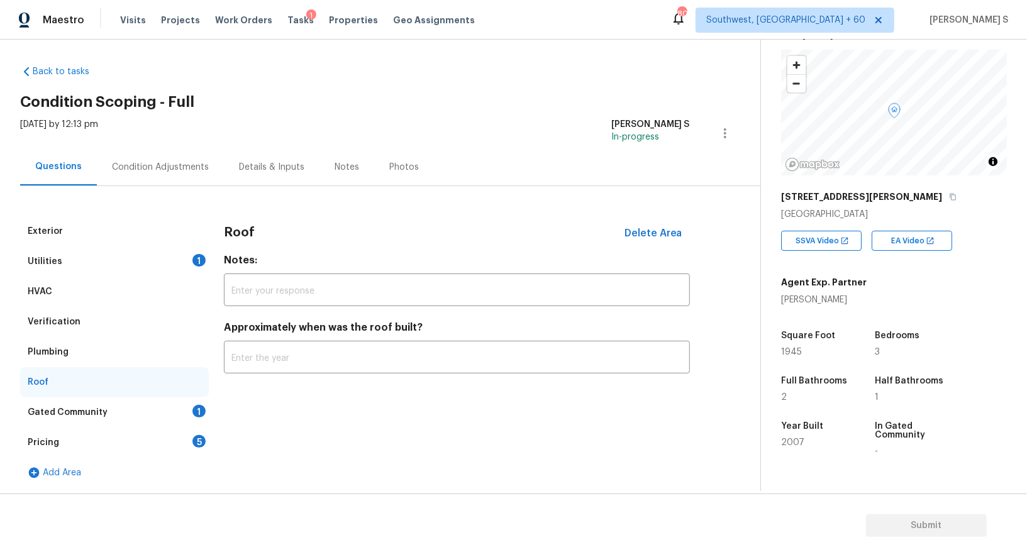
click at [201, 409] on div "1" at bounding box center [199, 411] width 13 height 13
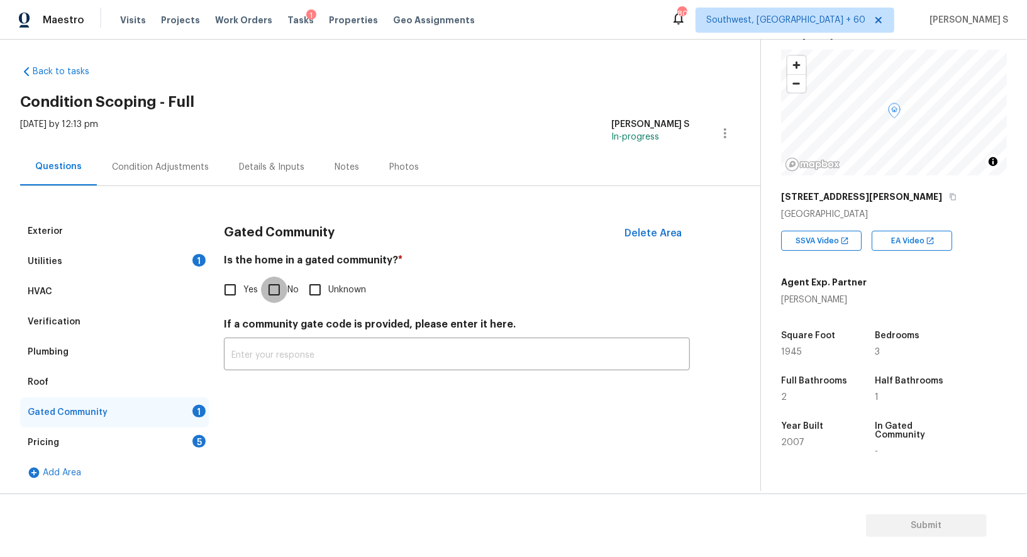
click at [275, 290] on input "No" at bounding box center [274, 290] width 26 height 26
checkbox input "true"
click at [174, 267] on div "Utilities 1" at bounding box center [114, 262] width 189 height 30
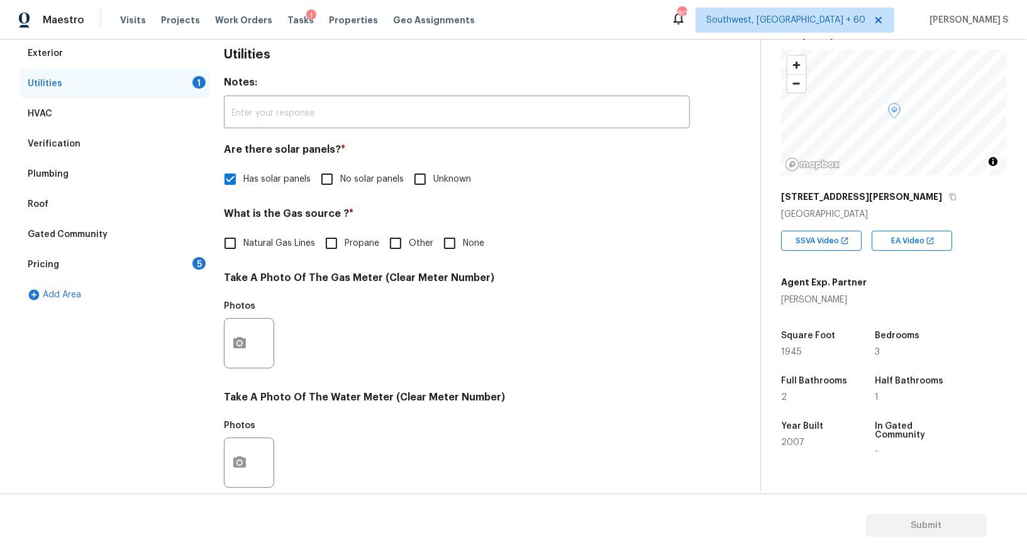
scroll to position [0, 0]
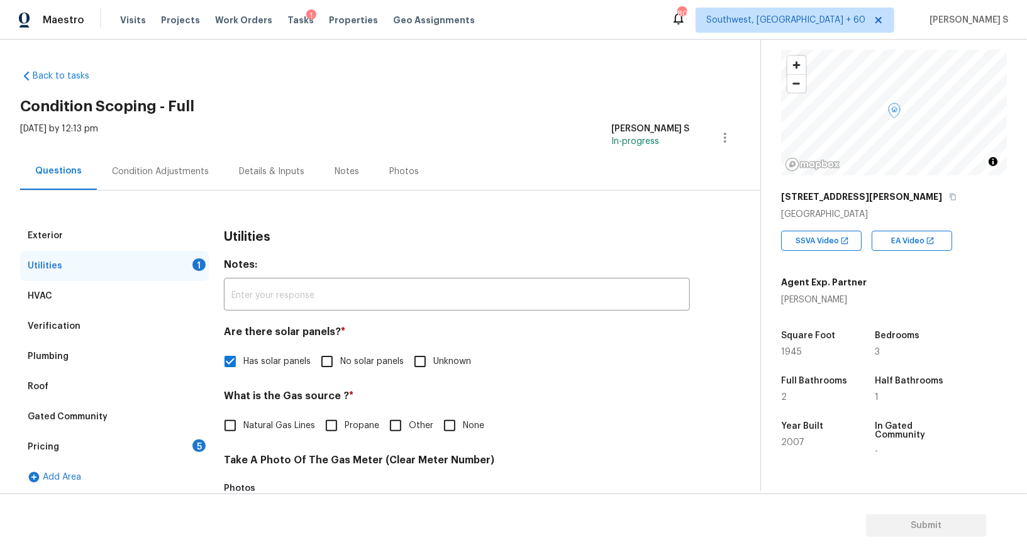
click at [186, 181] on div "Condition Adjustments" at bounding box center [160, 171] width 127 height 37
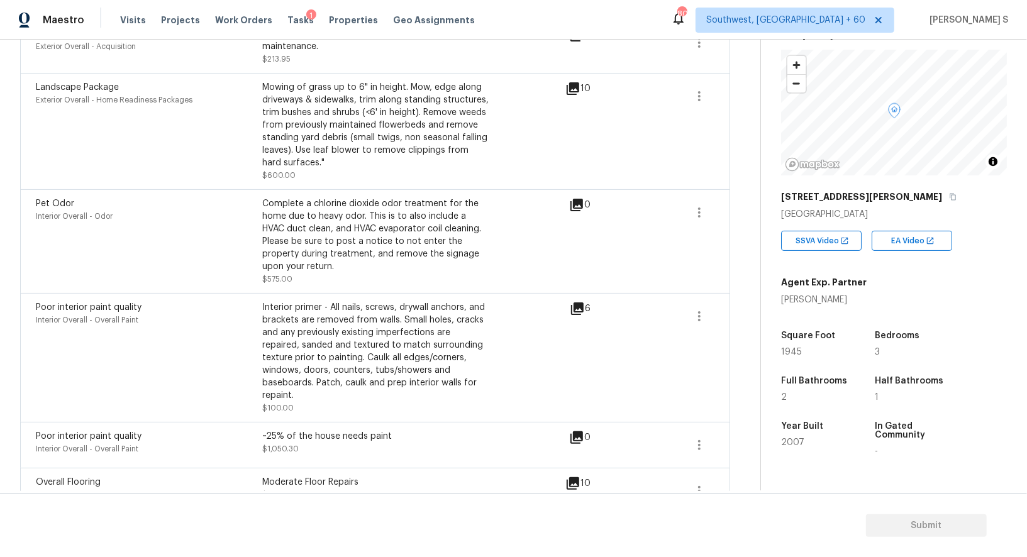
scroll to position [1173, 0]
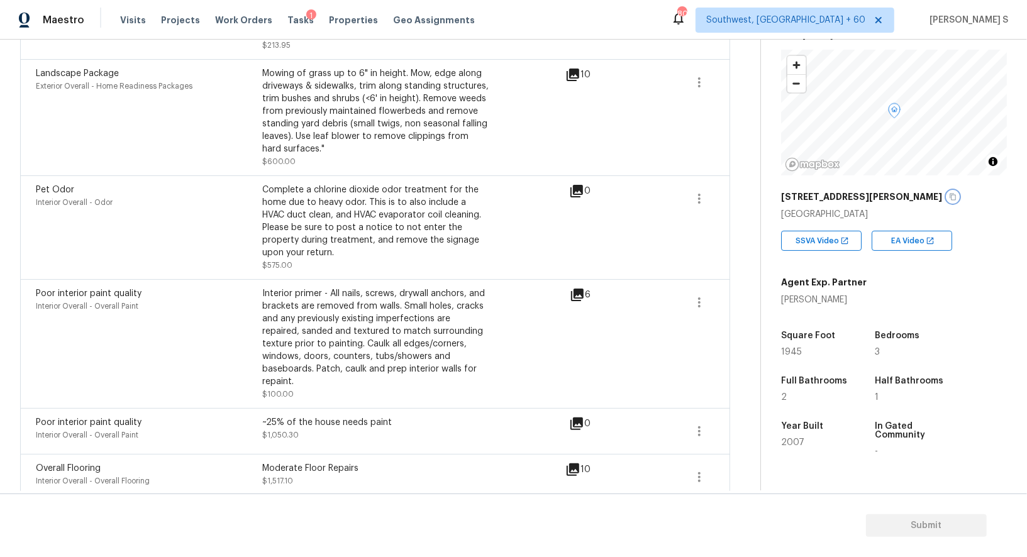
click at [947, 198] on button "button" at bounding box center [952, 196] width 11 height 11
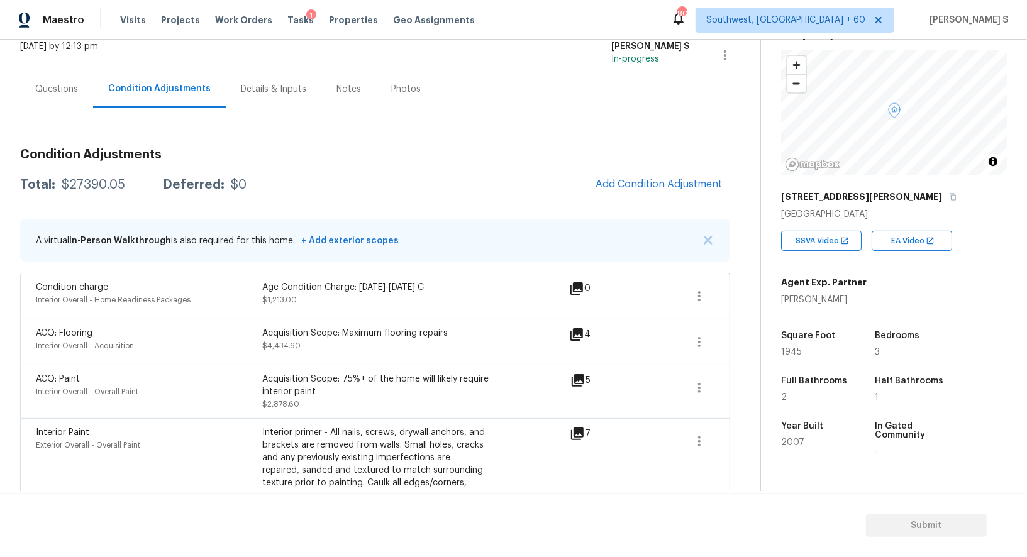
scroll to position [0, 0]
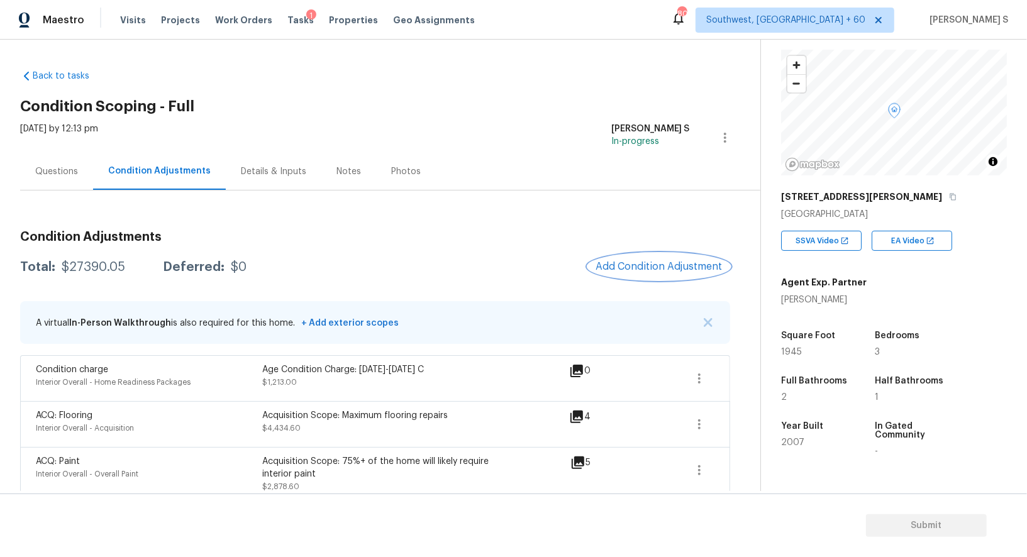
click at [649, 258] on button "Add Condition Adjustment" at bounding box center [659, 267] width 142 height 26
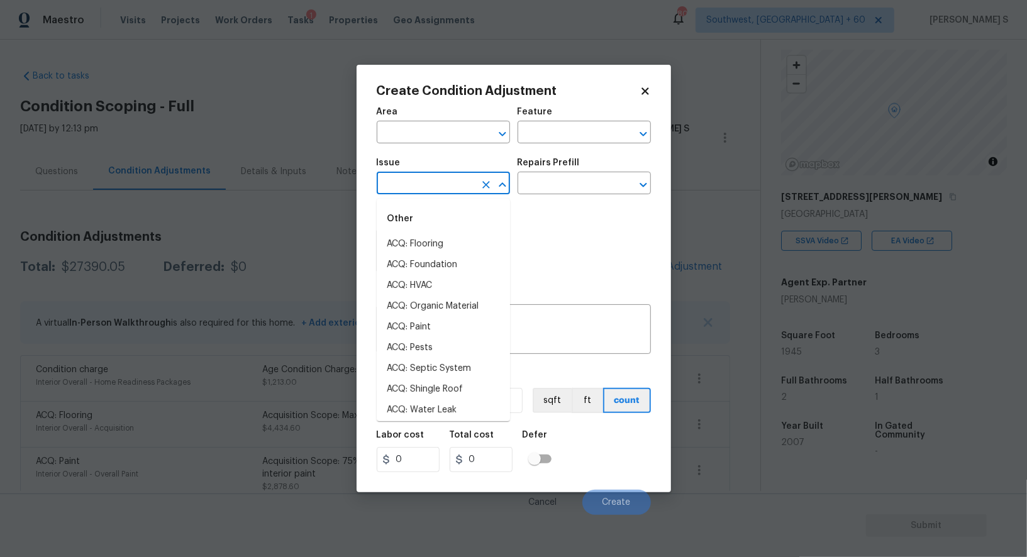
click at [450, 194] on input "text" at bounding box center [426, 185] width 98 height 20
type input "od"
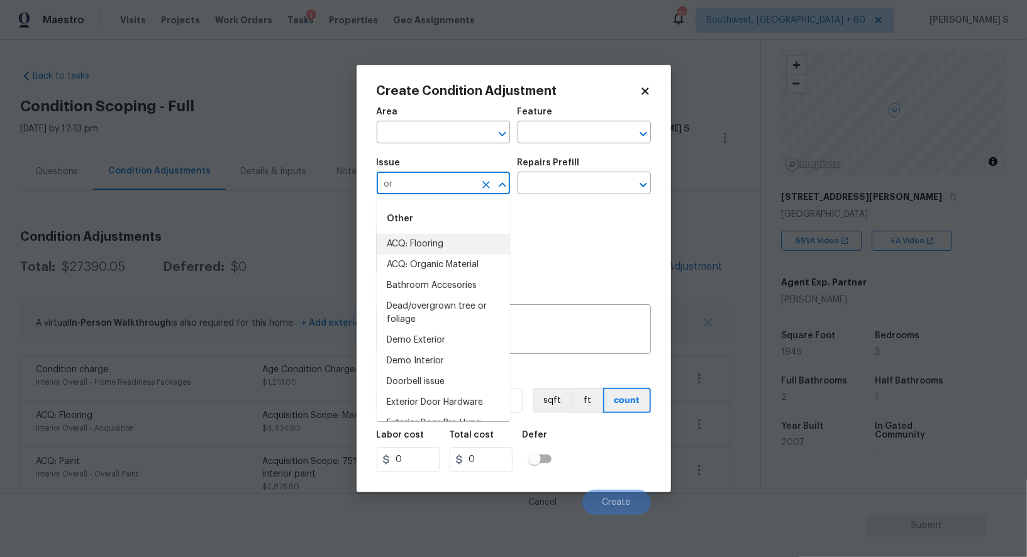
type input "or"
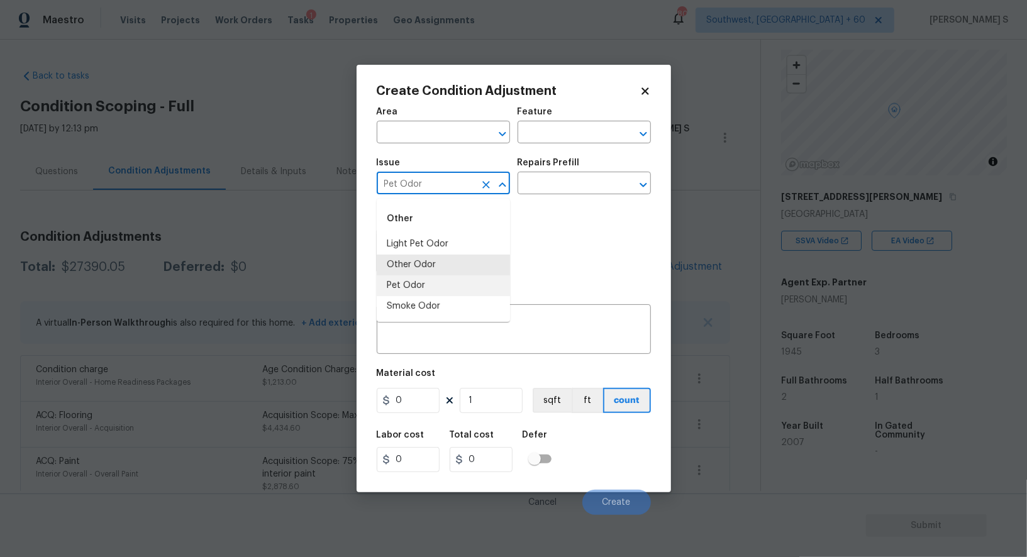
type input "Pet Odor"
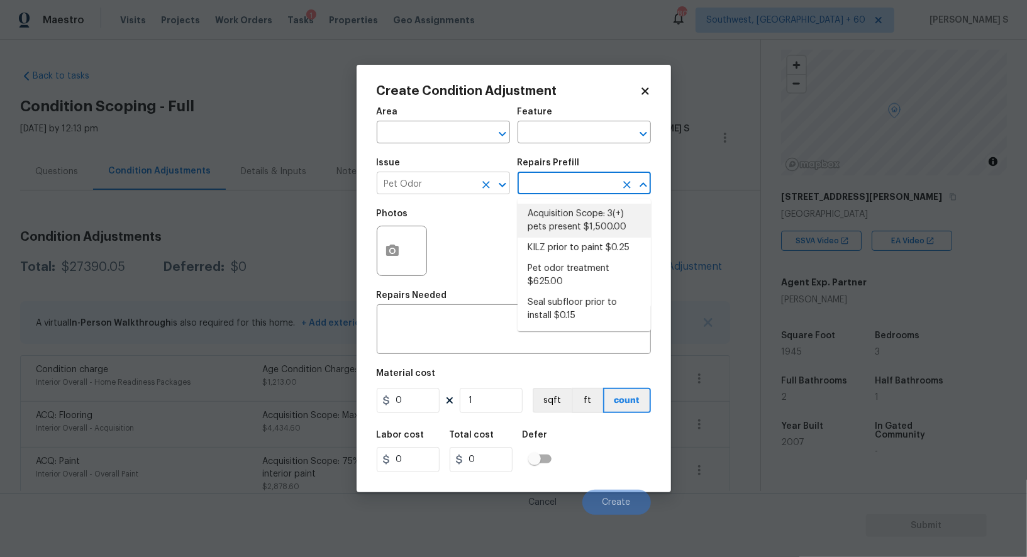
type textarea "Acquisition Scope: 3(+) pets present"
type input "1500"
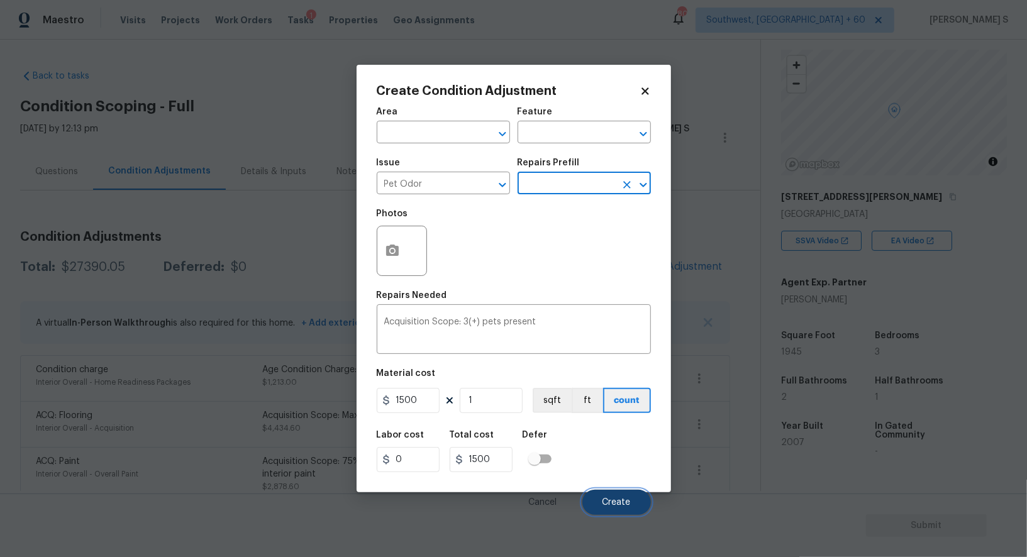
click at [612, 505] on span "Create" at bounding box center [617, 502] width 28 height 9
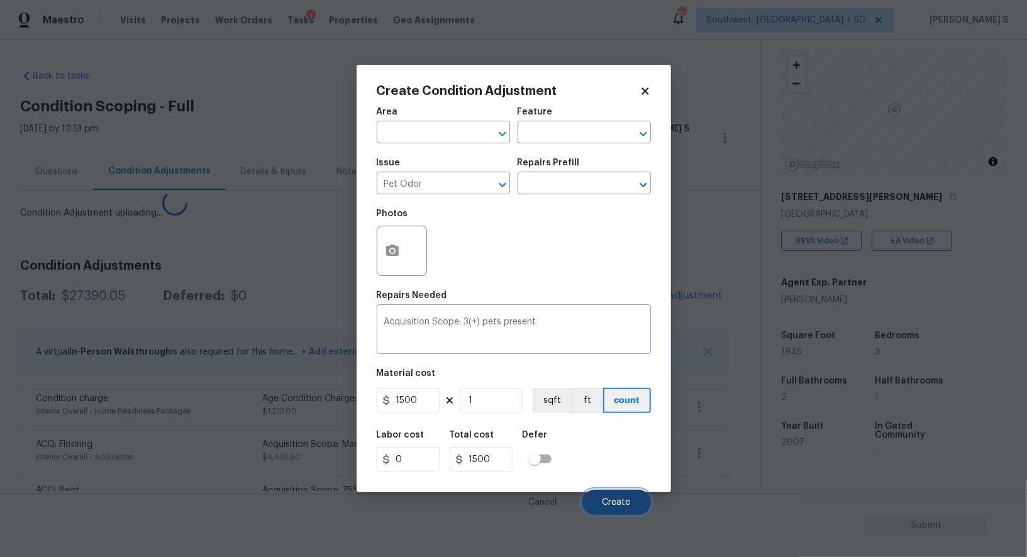
click at [612, 505] on span "Create" at bounding box center [617, 502] width 28 height 9
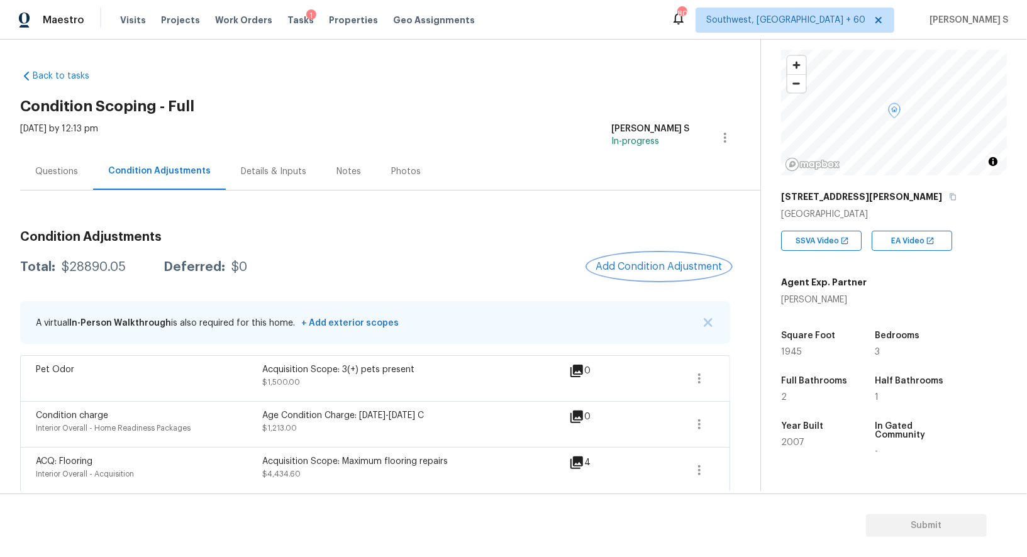
click at [617, 269] on span "Add Condition Adjustment" at bounding box center [659, 266] width 127 height 11
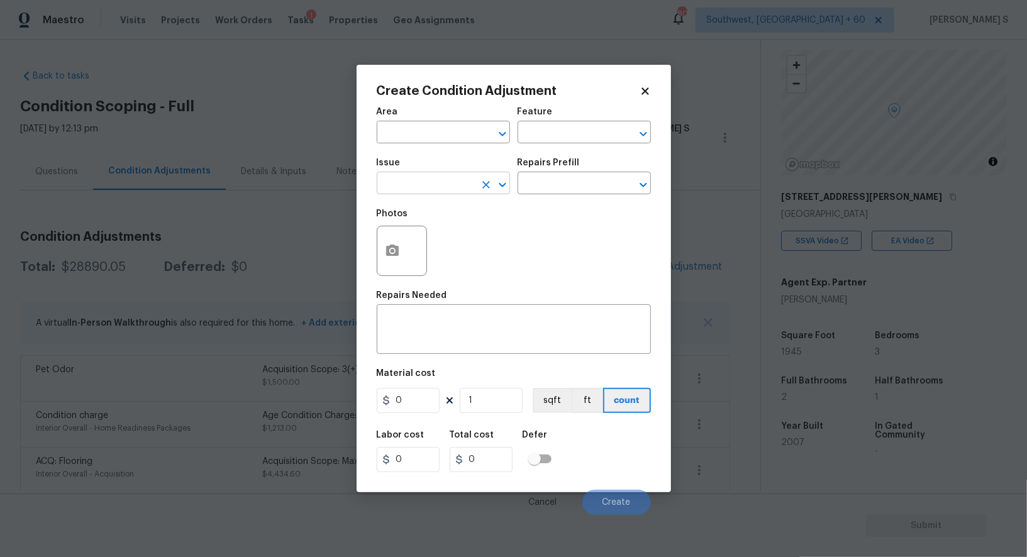
click at [452, 194] on input "text" at bounding box center [426, 185] width 98 height 20
type input "ACQ: Flooring"
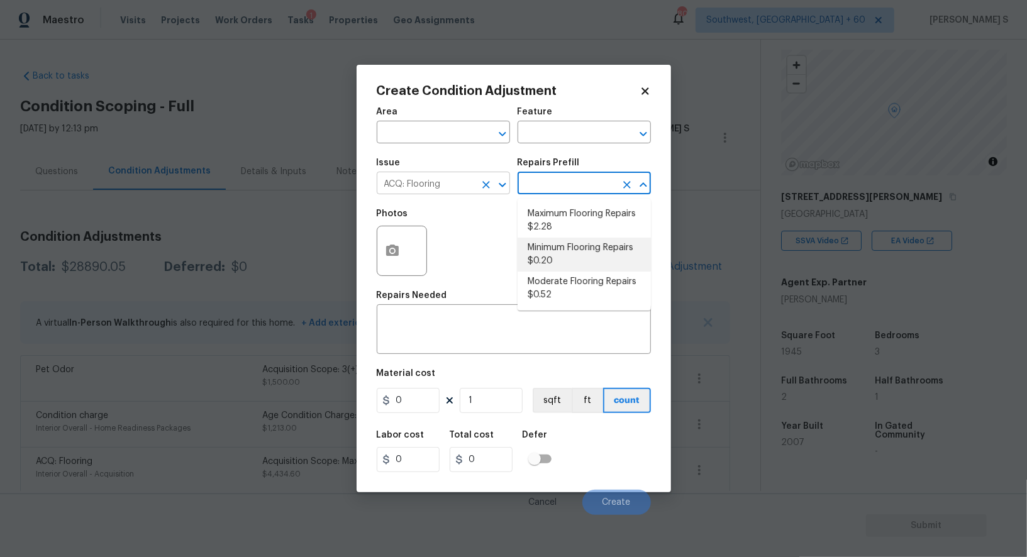
type input "Acquisition"
type textarea "Acquisition Scope: Minimum flooring repairs"
type input "0.2"
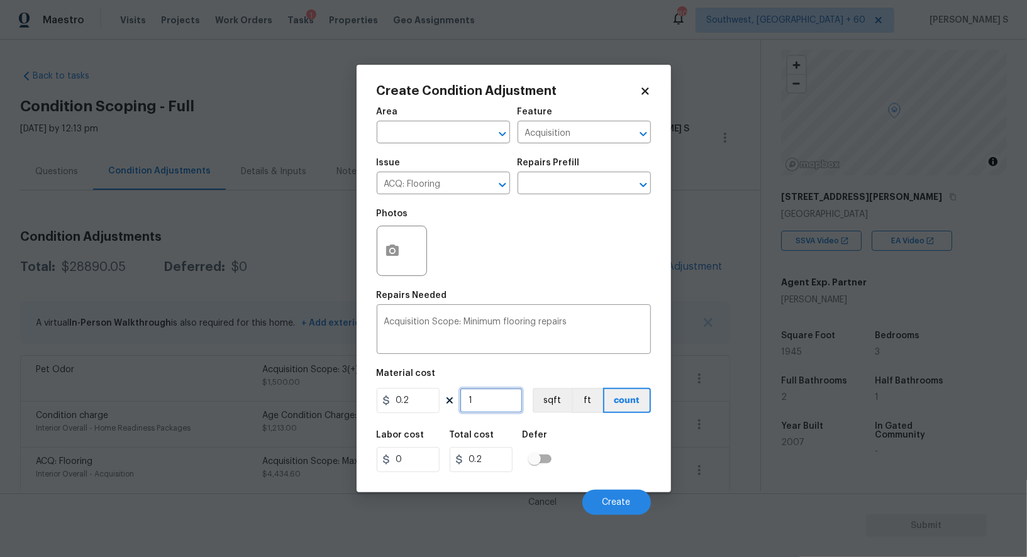
click at [510, 403] on input "1" at bounding box center [491, 400] width 63 height 25
type input "19"
type input "3.8"
type input "194"
type input "38.8"
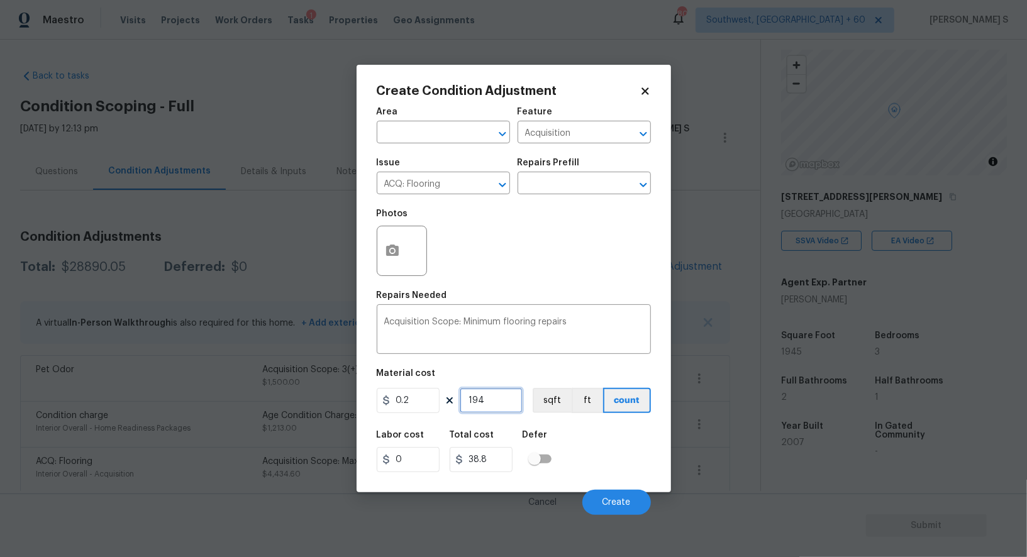
type input "1945"
type input "389"
type input "1945"
click at [547, 402] on button "sqft" at bounding box center [552, 400] width 39 height 25
click at [556, 449] on input "checkbox" at bounding box center [535, 459] width 72 height 24
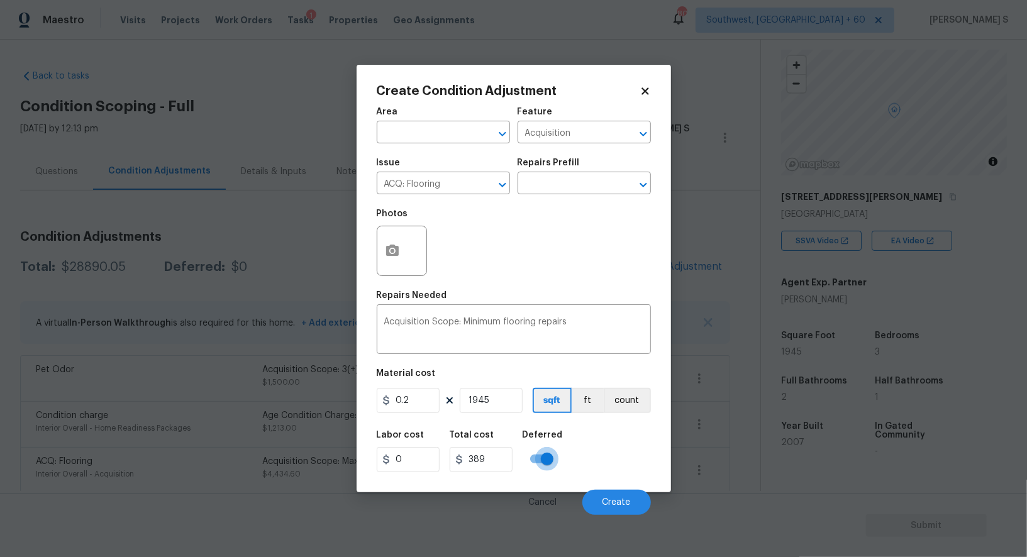
click at [542, 459] on input "checkbox" at bounding box center [547, 459] width 72 height 24
checkbox input "false"
click at [597, 496] on button "Create" at bounding box center [617, 502] width 69 height 25
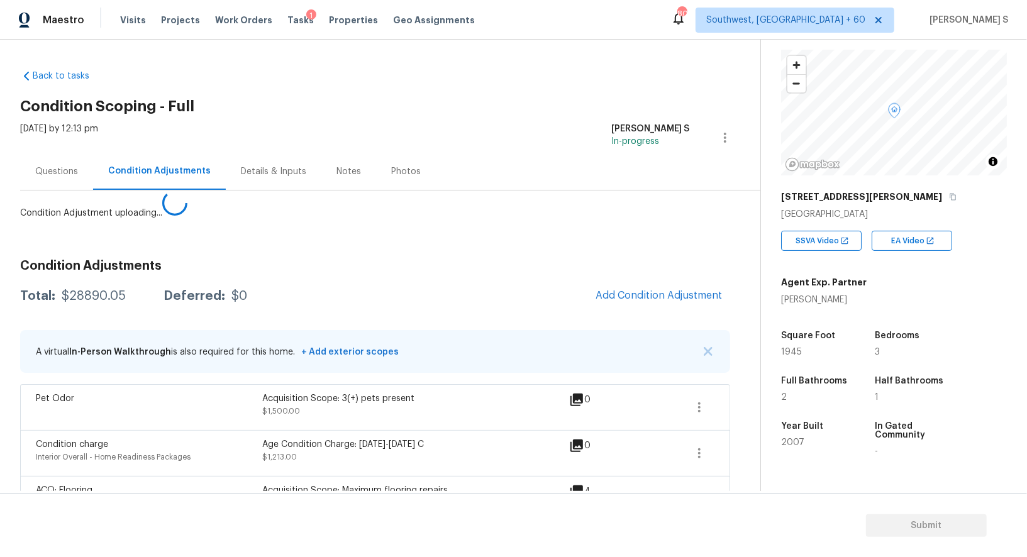
click at [279, 458] on body "Maestro Visits Projects Work Orders Tasks 1 Properties Geo Assignments [GEOGRAP…" at bounding box center [513, 278] width 1027 height 557
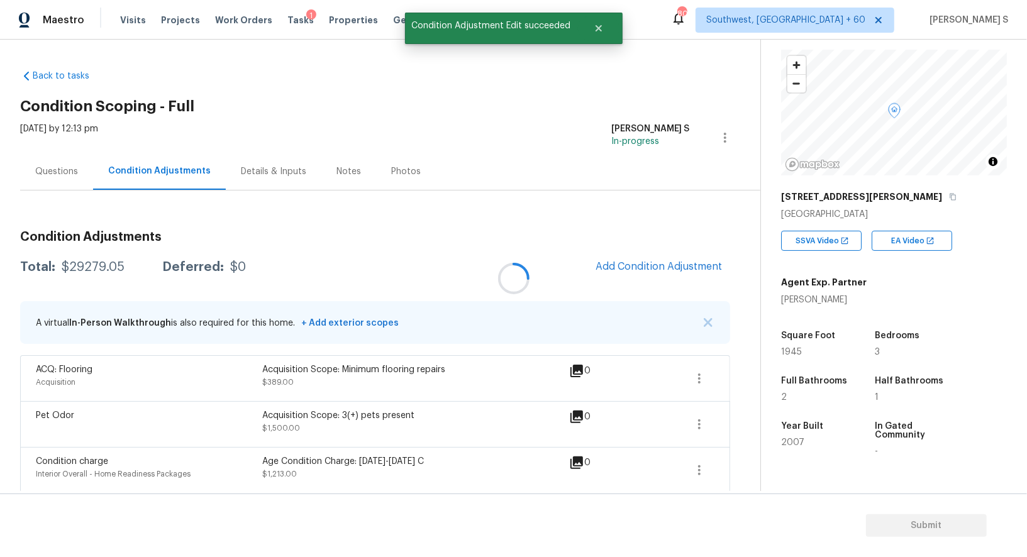
click at [676, 260] on div at bounding box center [513, 278] width 1027 height 557
click at [671, 261] on span "Add Condition Adjustment" at bounding box center [659, 266] width 127 height 11
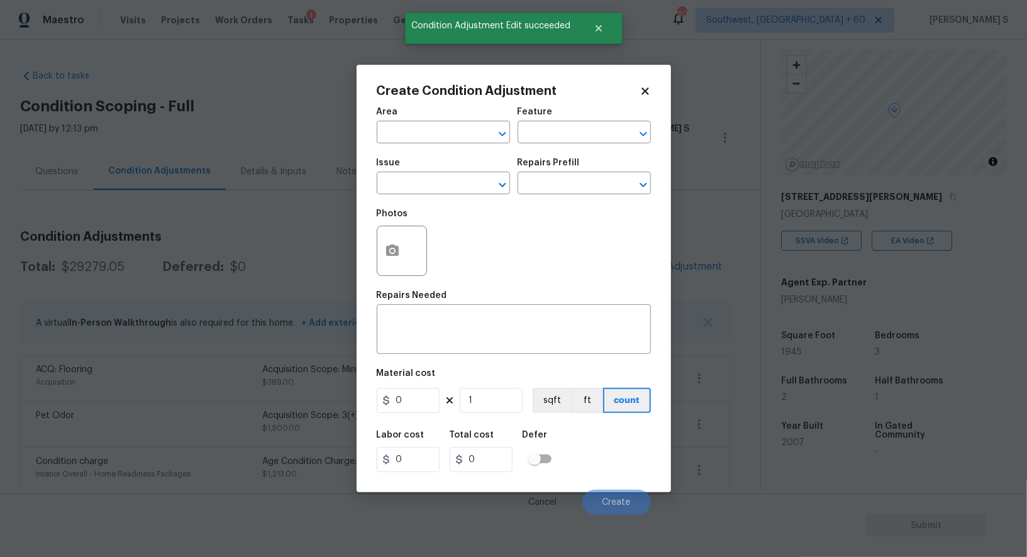
click at [412, 255] on div at bounding box center [402, 251] width 50 height 50
click at [411, 255] on div at bounding box center [402, 251] width 50 height 50
click at [398, 254] on icon "button" at bounding box center [392, 250] width 13 height 11
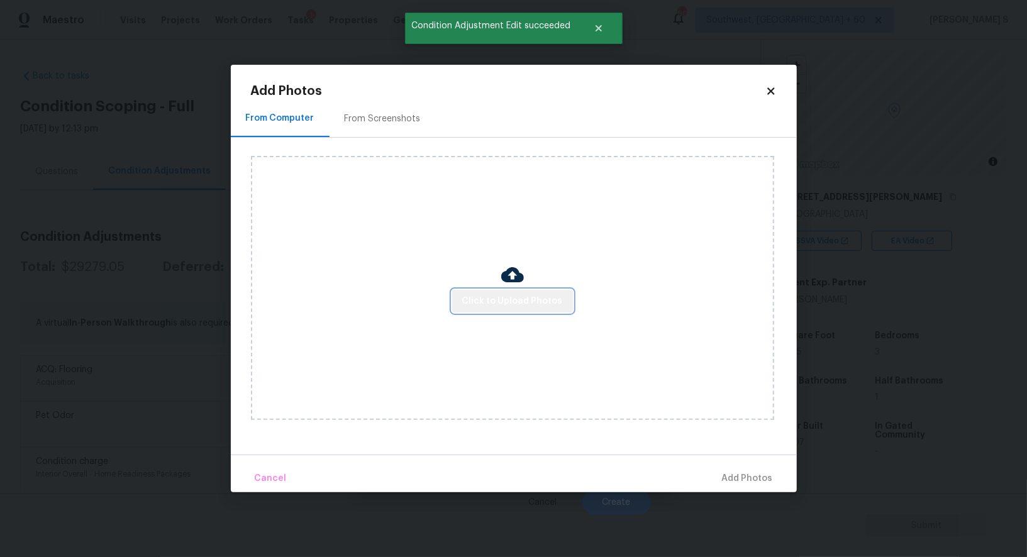
click at [537, 305] on span "Click to Upload Photos" at bounding box center [512, 302] width 101 height 16
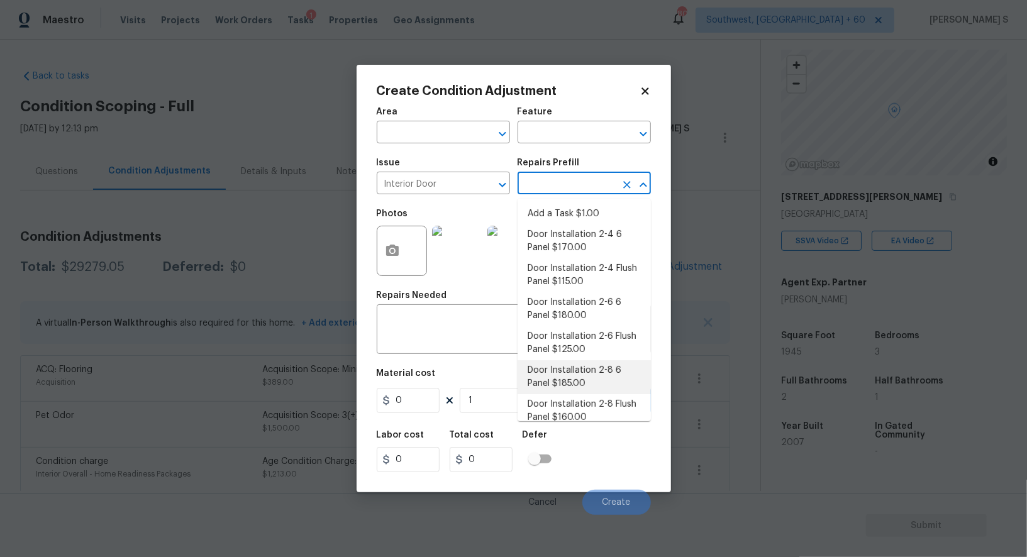
scroll to position [6, 0]
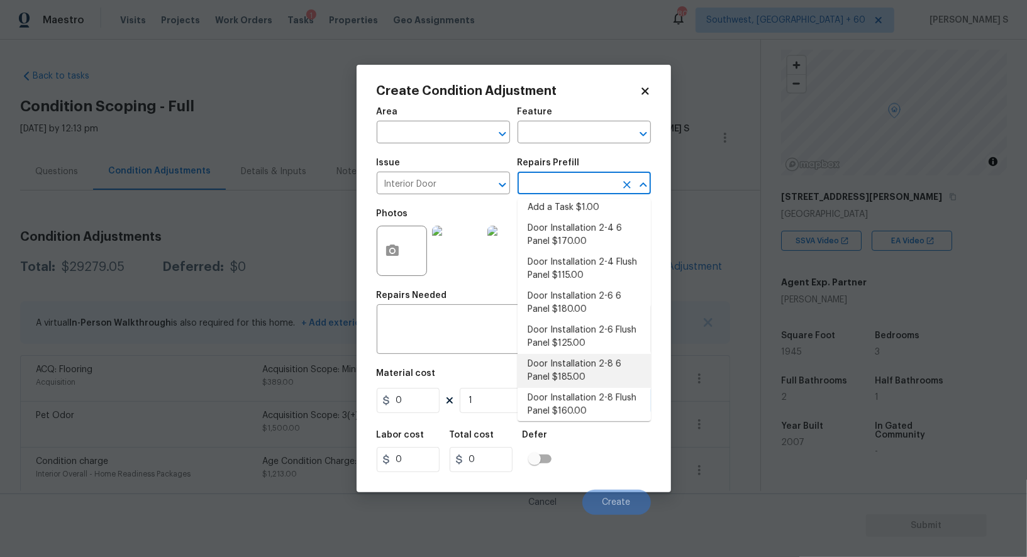
type input "Interior Door"
type input "185"
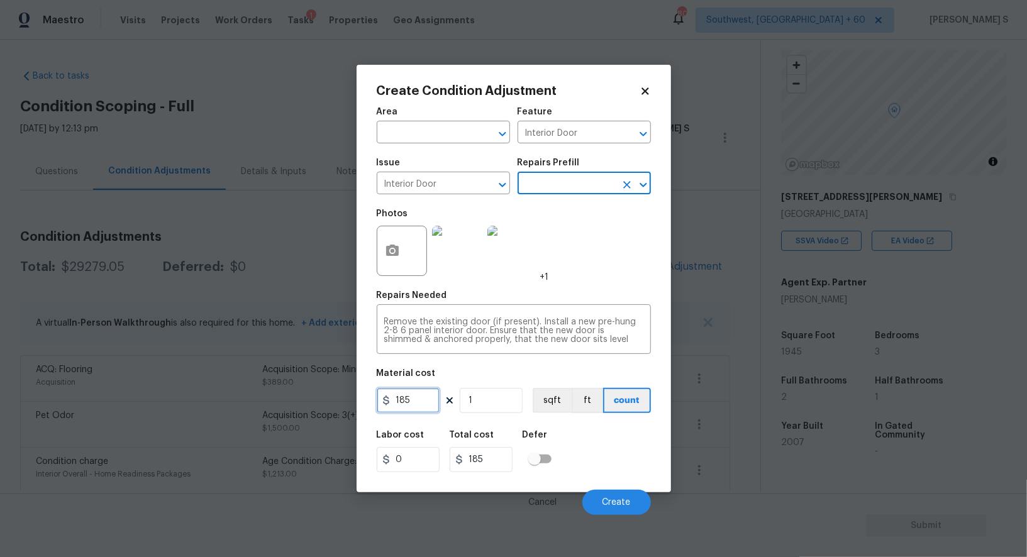
click at [424, 401] on input "185" at bounding box center [408, 400] width 63 height 25
type input "200"
type input "3"
type input "600"
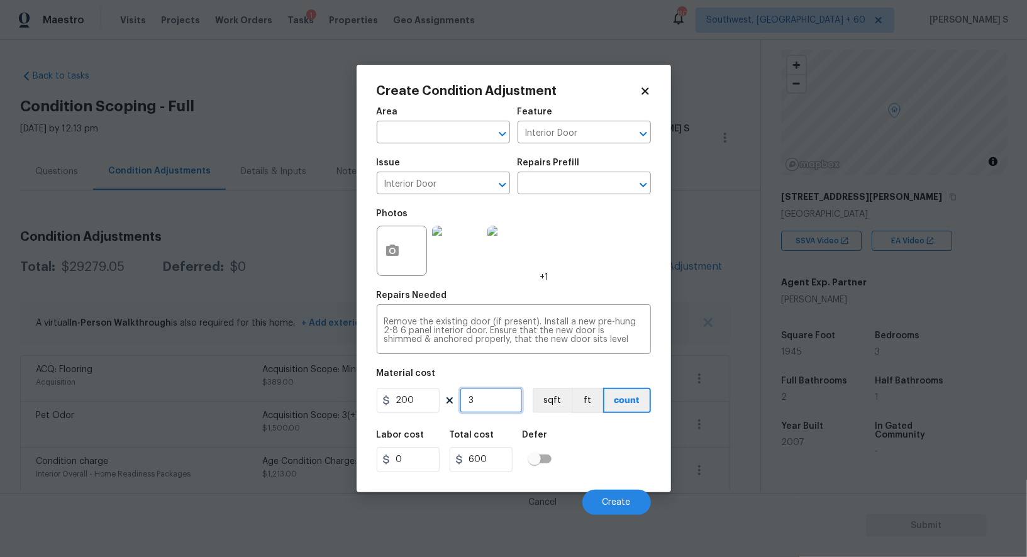
type input "3"
click at [613, 445] on div "Labor cost 0 Total cost 600 Defer" at bounding box center [514, 451] width 274 height 57
click at [614, 506] on span "Create" at bounding box center [617, 502] width 28 height 9
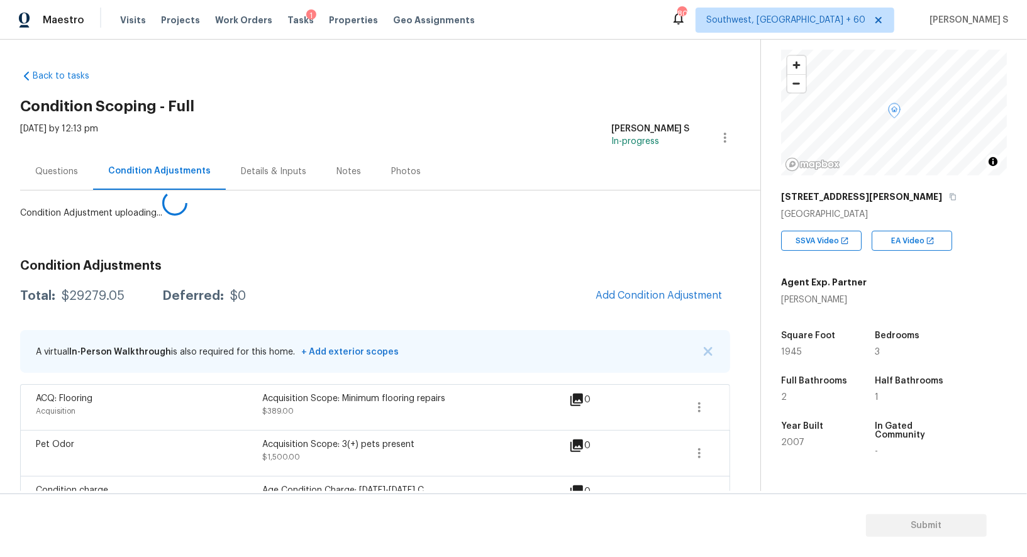
click at [262, 455] on body "Maestro Visits Projects Work Orders Tasks 1 Properties Geo Assignments 800 Sout…" at bounding box center [513, 278] width 1027 height 557
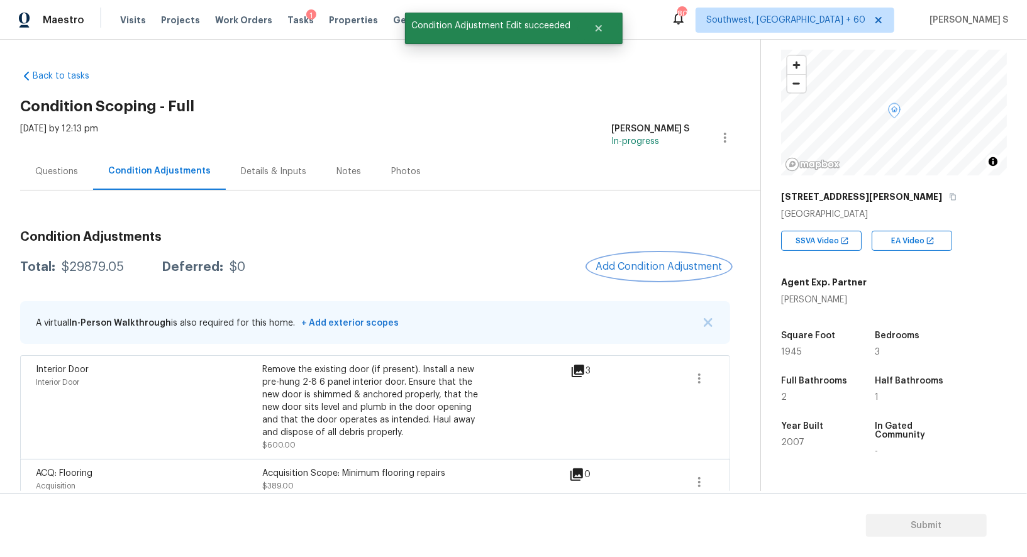
click at [644, 264] on span "Add Condition Adjustment" at bounding box center [659, 266] width 127 height 11
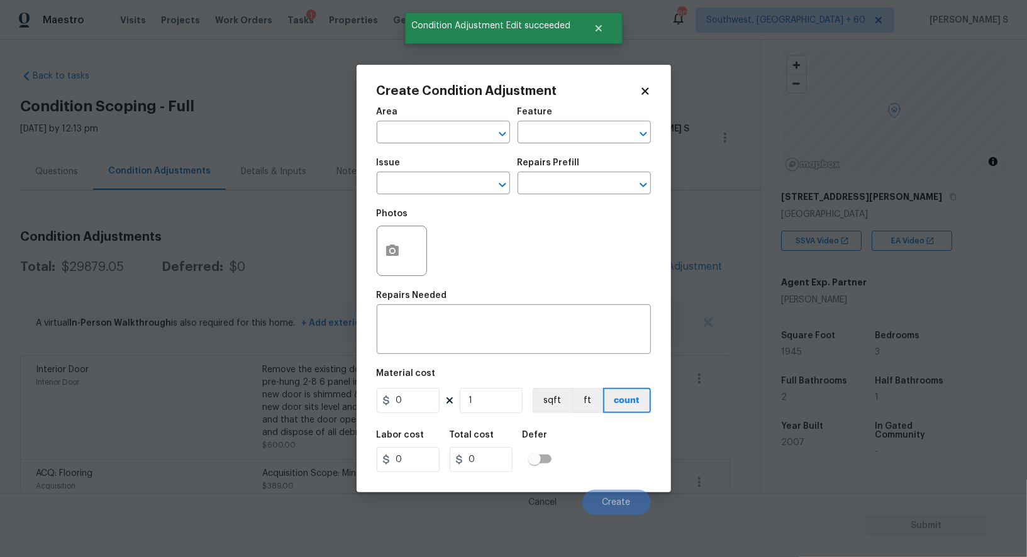
click at [366, 264] on div "Create Condition Adjustment Area ​ Feature ​ Issue ​ Repairs Prefill ​ Photos R…" at bounding box center [514, 279] width 315 height 428
click at [388, 250] on icon "button" at bounding box center [392, 250] width 13 height 11
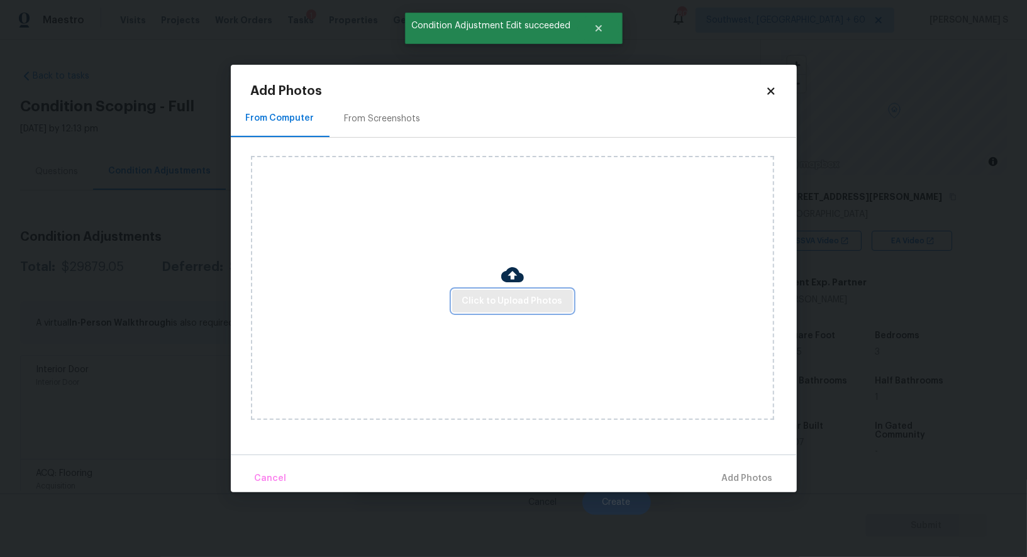
click at [520, 301] on span "Click to Upload Photos" at bounding box center [512, 302] width 101 height 16
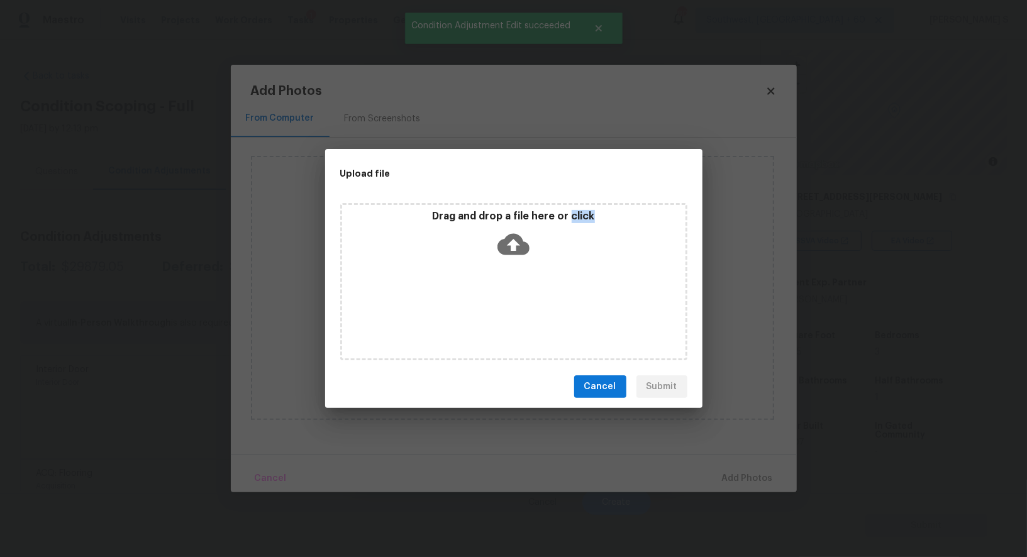
click at [520, 301] on div "Drag and drop a file here or click" at bounding box center [513, 281] width 347 height 157
